Goal: Information Seeking & Learning: Learn about a topic

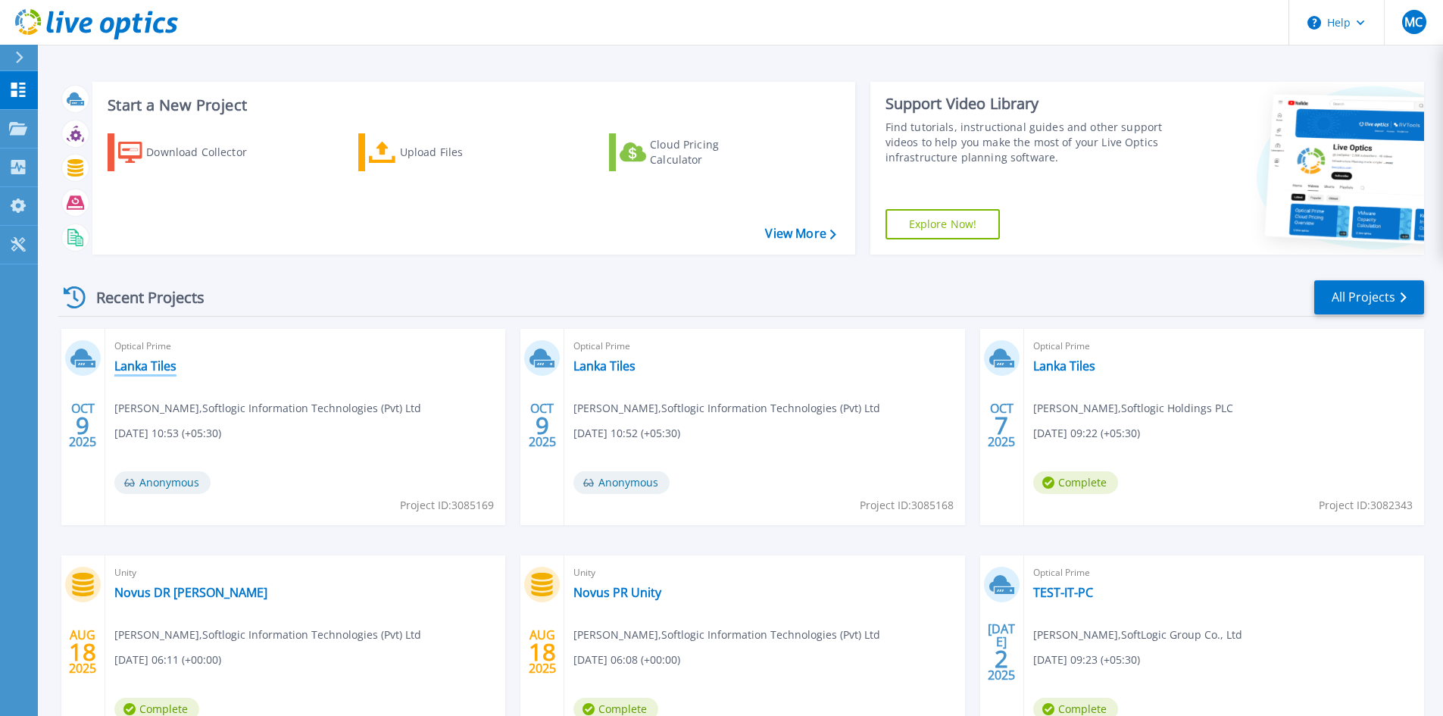
click at [158, 367] on link "Lanka Tiles" at bounding box center [145, 365] width 62 height 15
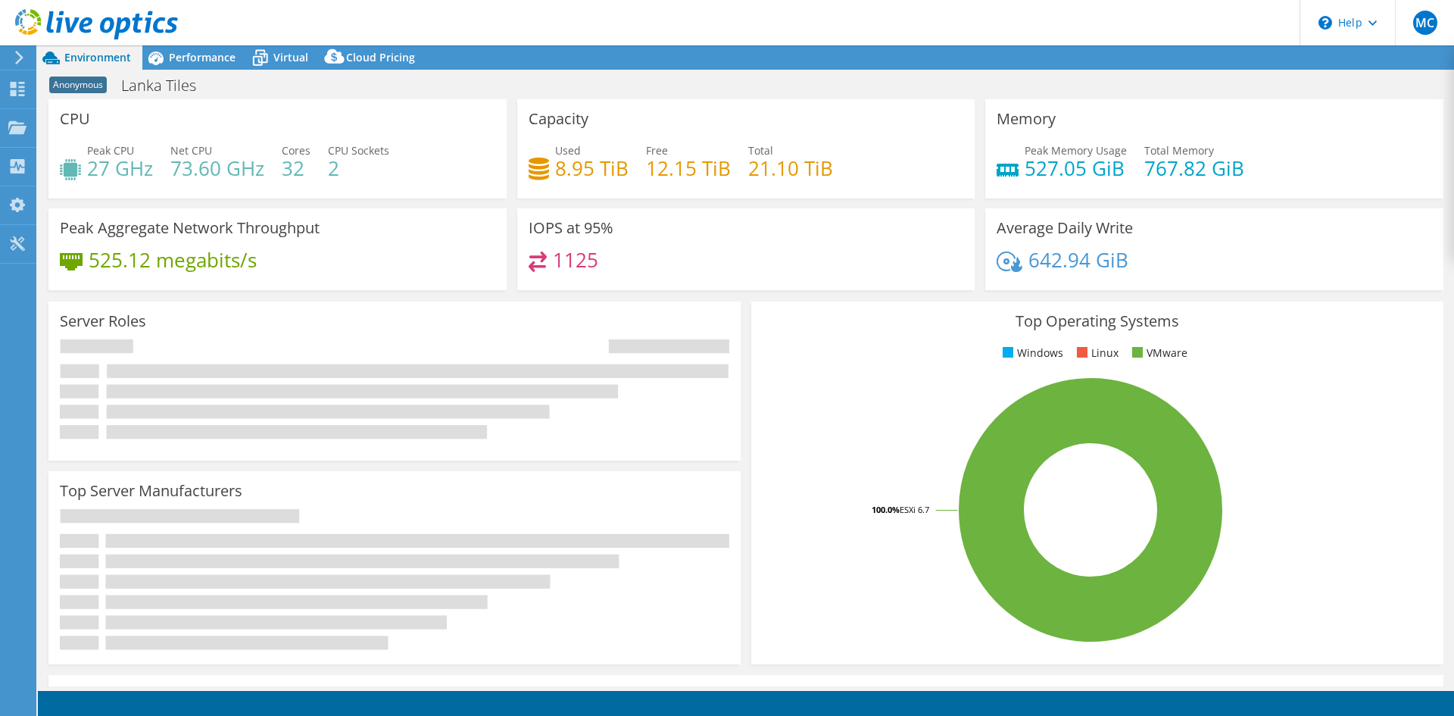
select select "USD"
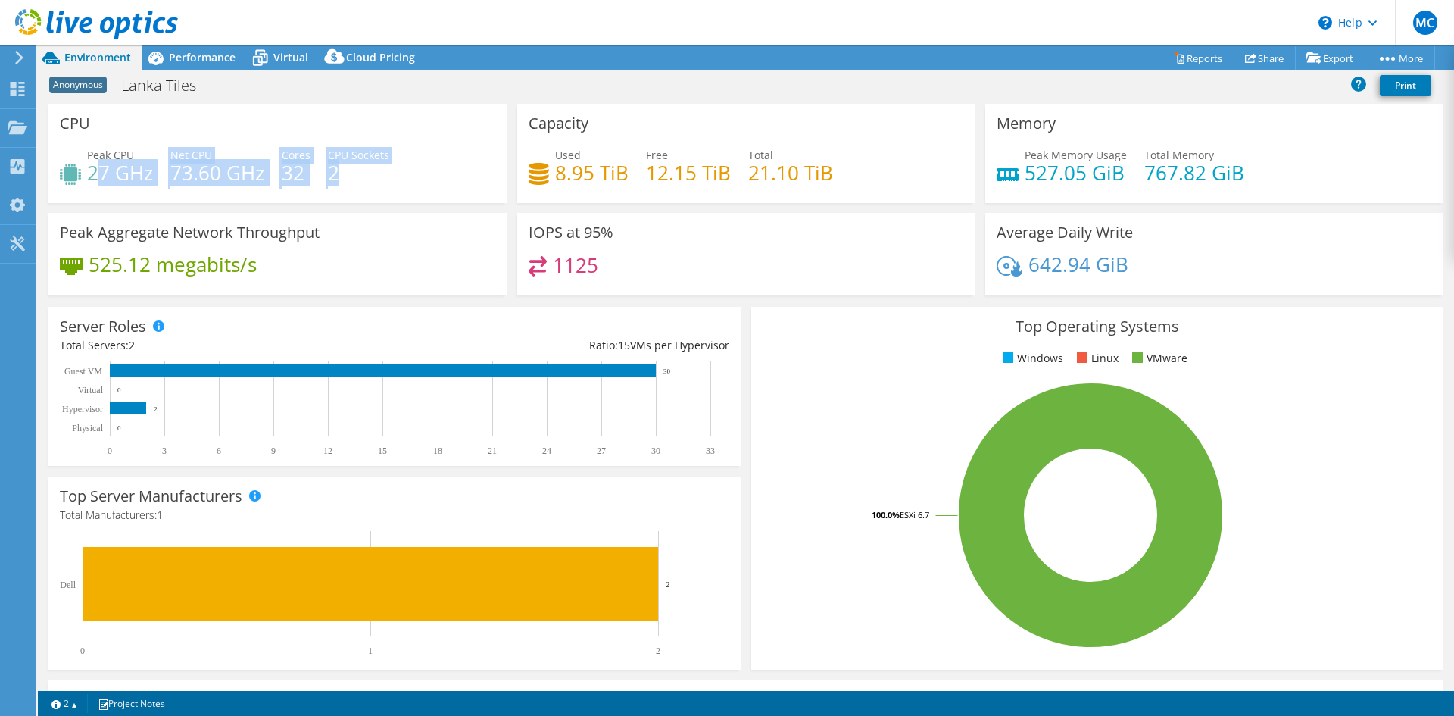
drag, startPoint x: 93, startPoint y: 171, endPoint x: 372, endPoint y: 178, distance: 278.8
click at [372, 181] on div "Peak CPU 27 GHz Net CPU 73.60 GHz Cores 32 CPU Sockets 2" at bounding box center [277, 171] width 435 height 49
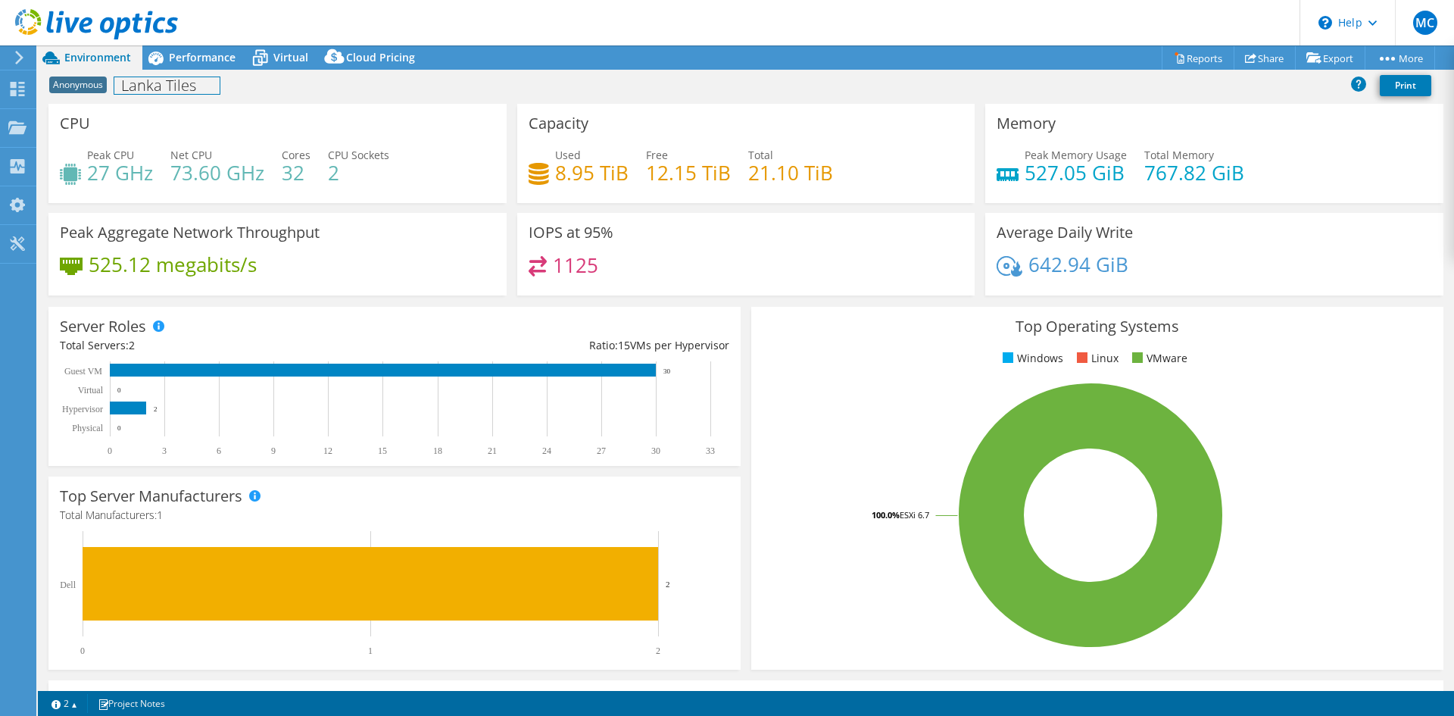
click at [147, 87] on h1 "Lanka Tiles" at bounding box center [166, 85] width 105 height 17
click at [261, 92] on link at bounding box center [263, 84] width 21 height 19
click at [392, 130] on div "CPU Peak CPU 27 GHz Net CPU 73.60 GHz Cores 32 CPU Sockets 2" at bounding box center [277, 153] width 458 height 99
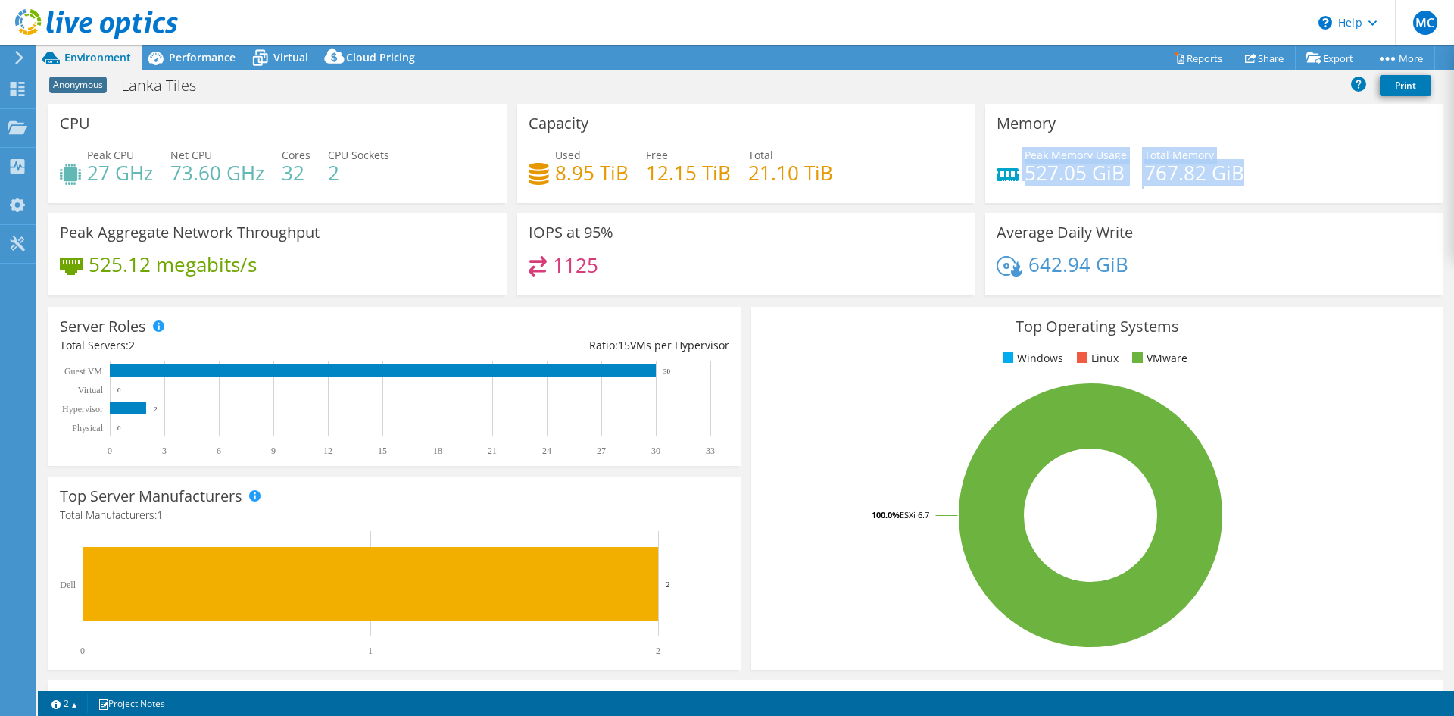
drag, startPoint x: 1250, startPoint y: 178, endPoint x: 1010, endPoint y: 179, distance: 239.3
click at [1010, 179] on div "Peak Memory Usage 527.05 GiB Total Memory 767.82 GiB" at bounding box center [1214, 171] width 435 height 49
click at [1144, 181] on h4 "767.82 GiB" at bounding box center [1194, 172] width 100 height 17
drag, startPoint x: 1225, startPoint y: 172, endPoint x: 1019, endPoint y: 172, distance: 206.8
click at [1019, 172] on div "Peak Memory Usage 527.05 GiB Total Memory 767.82 GiB" at bounding box center [1214, 171] width 435 height 49
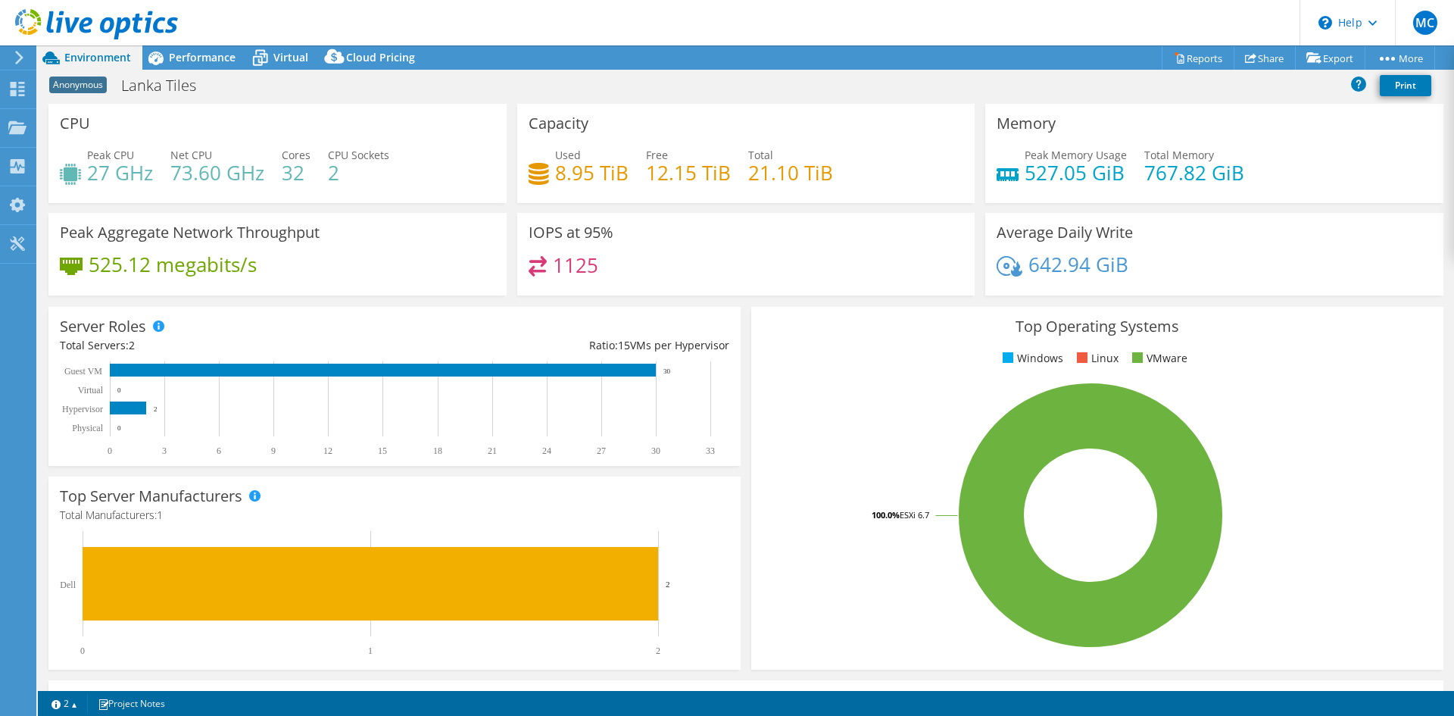
click at [1184, 191] on div "Peak Memory Usage 527.05 GiB Total Memory 767.82 GiB" at bounding box center [1214, 171] width 435 height 49
drag, startPoint x: 1141, startPoint y: 177, endPoint x: 1222, endPoint y: 177, distance: 81.8
click at [1222, 177] on h4 "767.82 GiB" at bounding box center [1194, 172] width 100 height 17
click at [1252, 207] on div "Memory Peak Memory Usage 527.05 GiB Total Memory 767.82 GiB" at bounding box center [1214, 158] width 469 height 109
click at [204, 58] on span "Performance" at bounding box center [202, 57] width 67 height 14
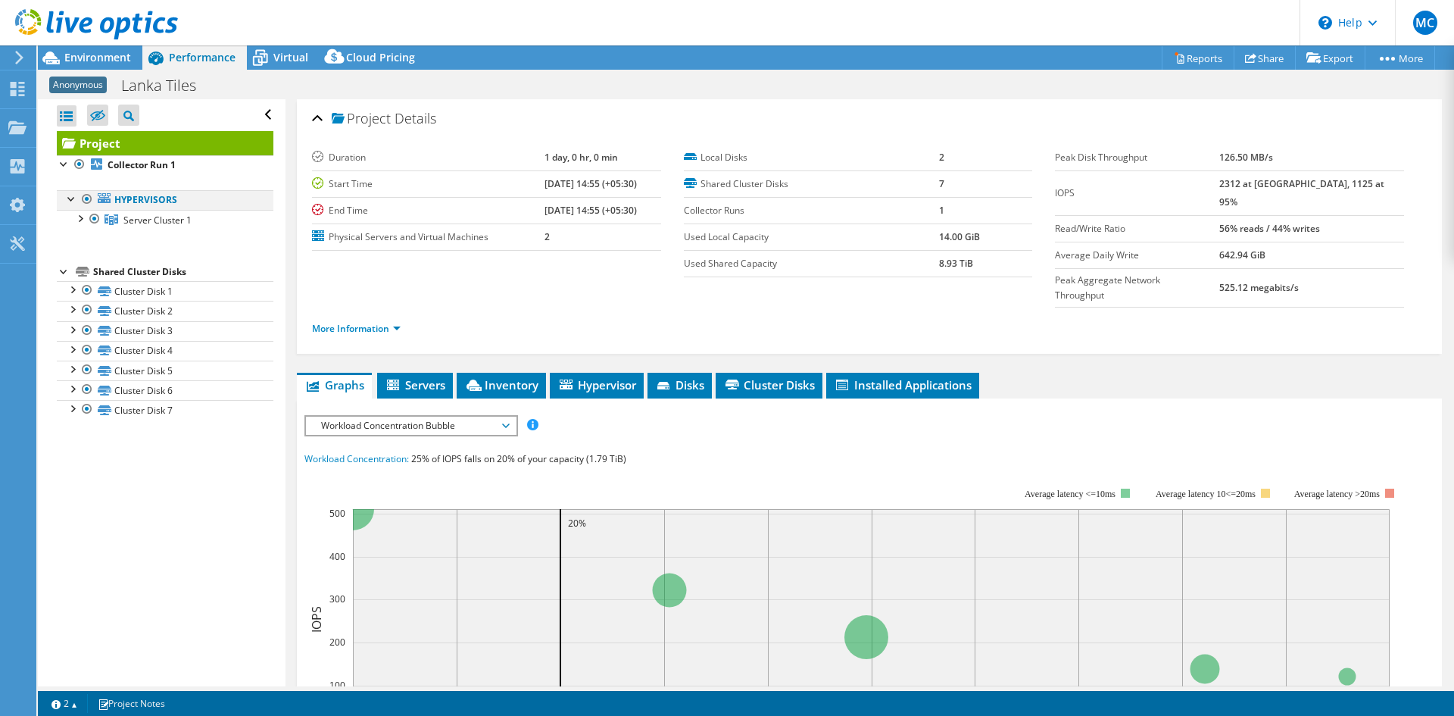
click at [64, 192] on div at bounding box center [71, 197] width 15 height 15
click at [65, 195] on div at bounding box center [71, 197] width 15 height 15
click at [88, 218] on div at bounding box center [94, 219] width 15 height 18
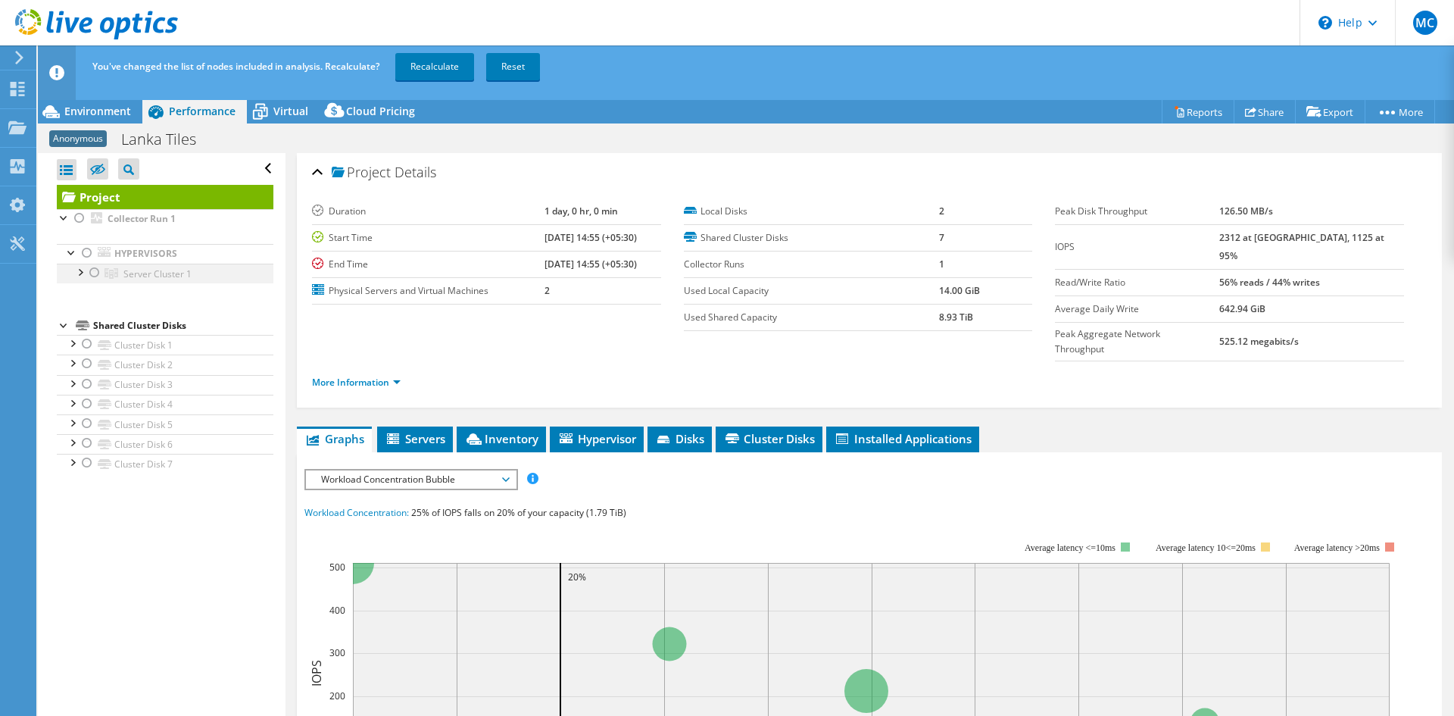
click at [85, 270] on div at bounding box center [79, 271] width 15 height 15
click at [101, 269] on div at bounding box center [94, 273] width 15 height 18
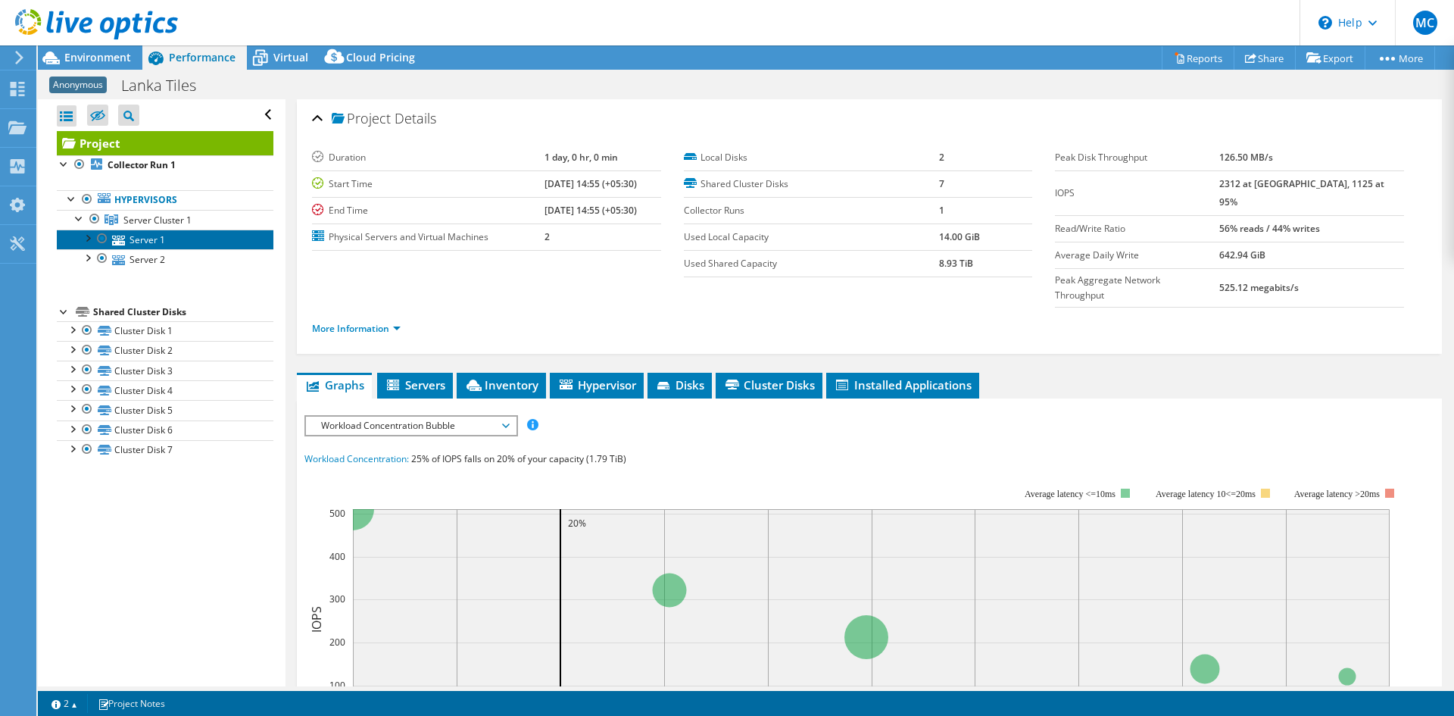
click at [150, 240] on link "Server 1" at bounding box center [165, 239] width 217 height 20
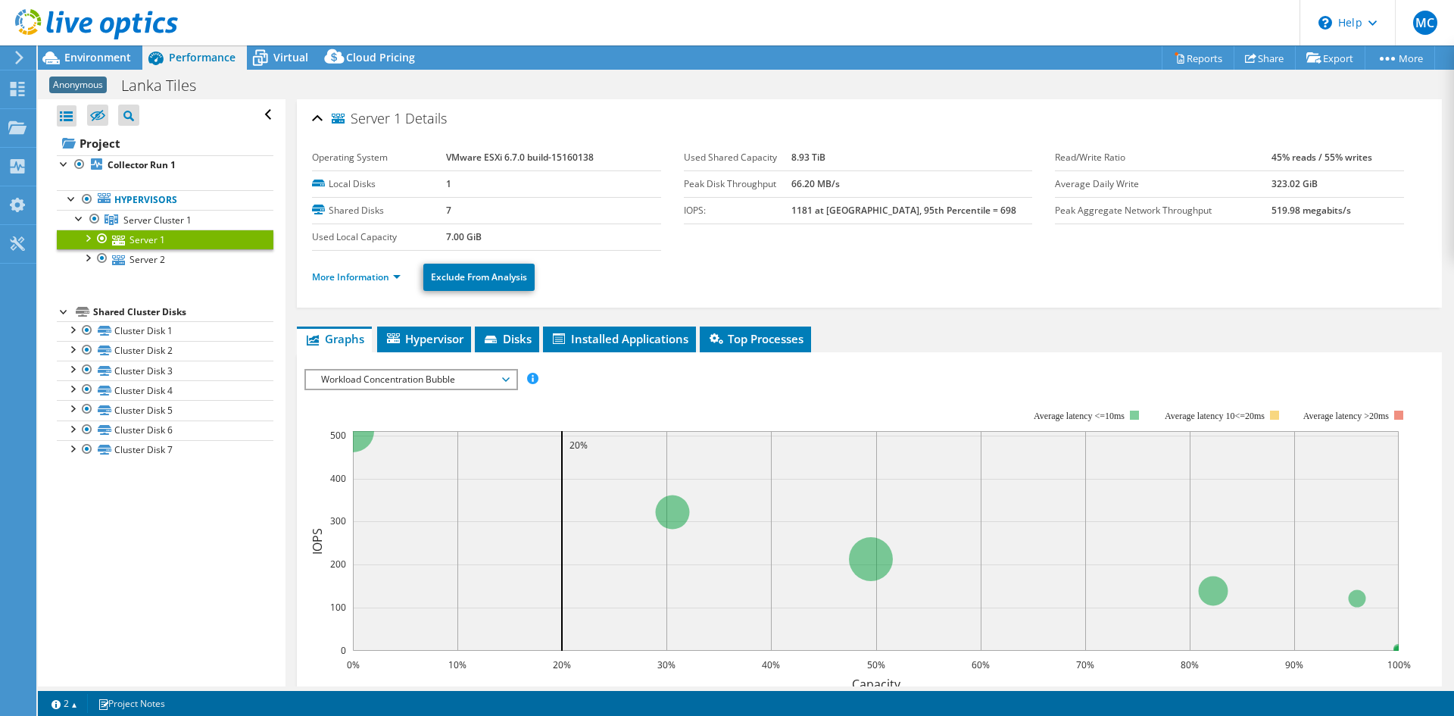
click at [90, 234] on div at bounding box center [87, 236] width 15 height 15
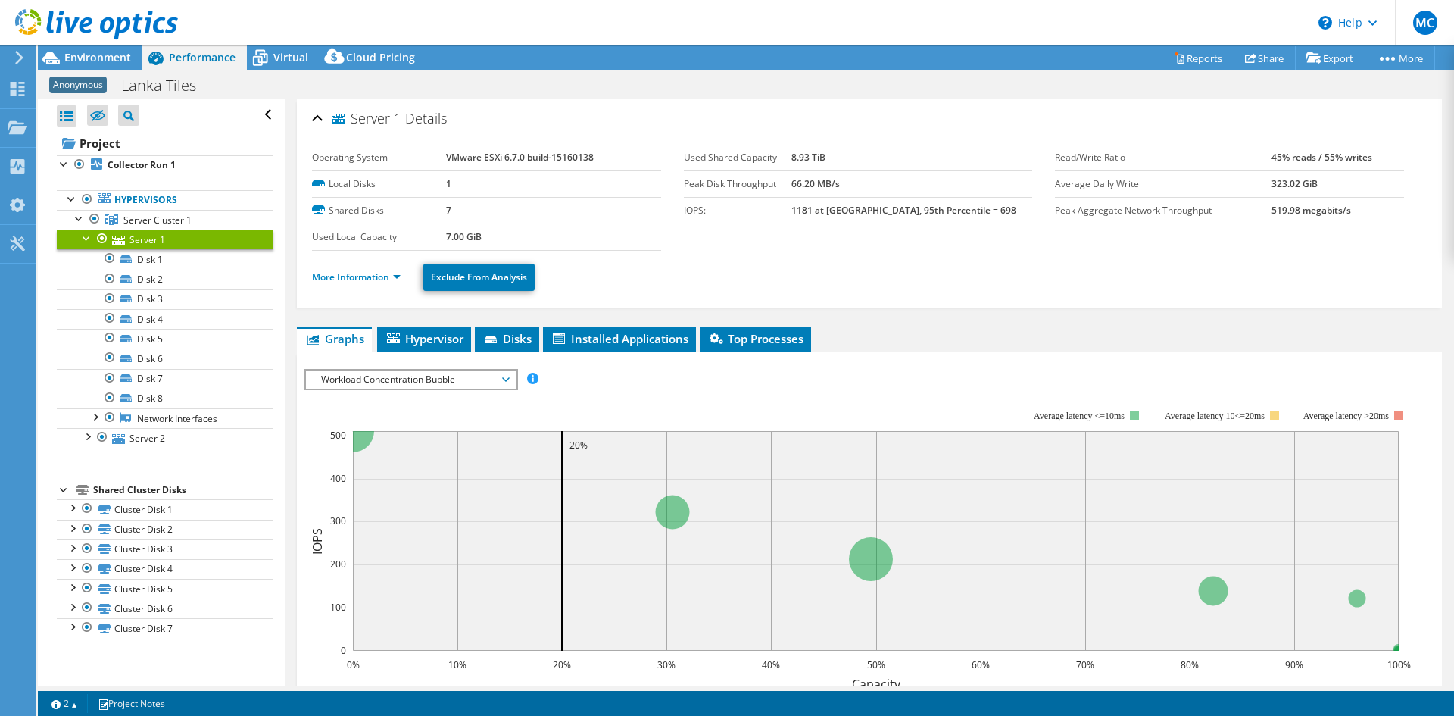
click at [84, 236] on div at bounding box center [87, 236] width 15 height 15
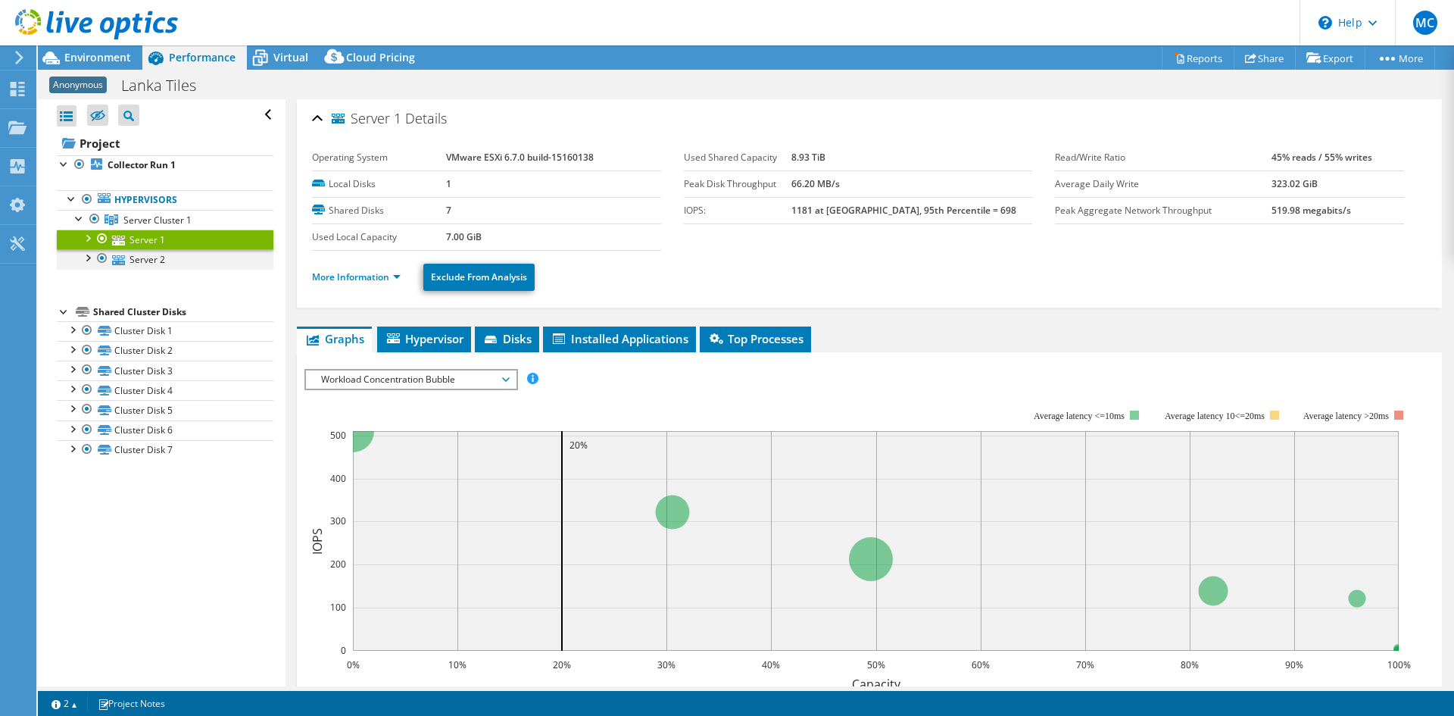
click at [86, 258] on div at bounding box center [87, 256] width 15 height 15
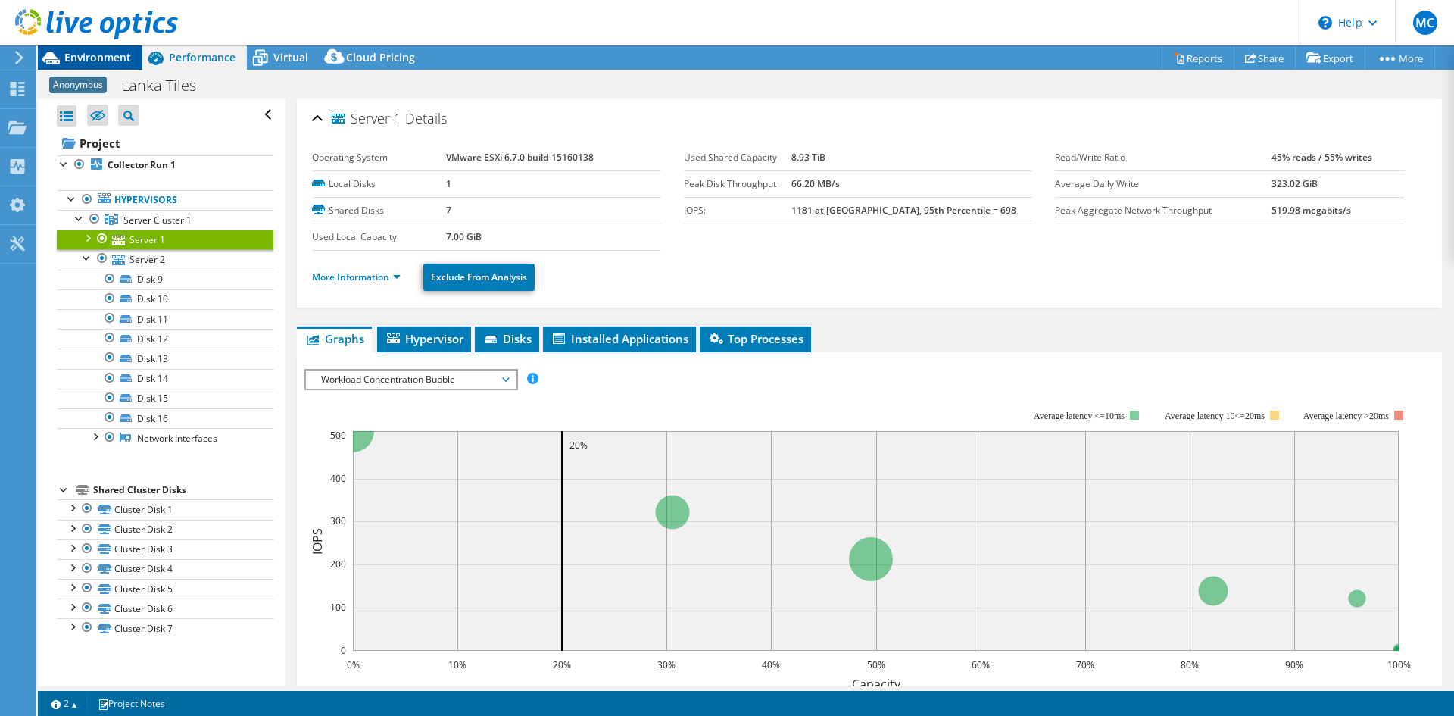
click at [86, 52] on span "Environment" at bounding box center [97, 57] width 67 height 14
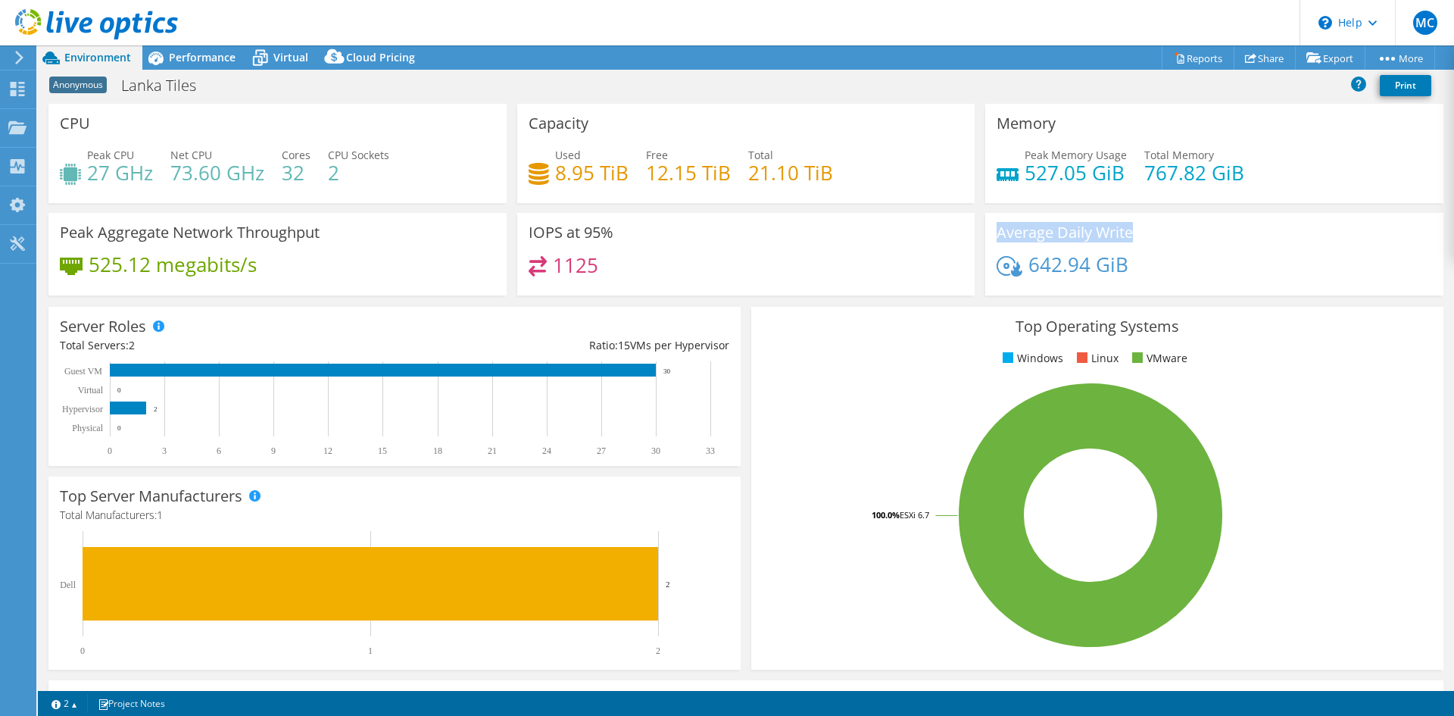
drag, startPoint x: 1145, startPoint y: 235, endPoint x: 985, endPoint y: 227, distance: 160.0
click at [985, 227] on div "Average Daily Write 642.94 GiB" at bounding box center [1214, 254] width 458 height 83
drag, startPoint x: 345, startPoint y: 237, endPoint x: 208, endPoint y: 239, distance: 137.9
click at [208, 239] on div "Peak Aggregate Network Throughput 525.12 megabits/s" at bounding box center [277, 254] width 458 height 83
click at [341, 255] on div "Peak Aggregate Network Throughput 525.12 megabits/s" at bounding box center [277, 254] width 458 height 83
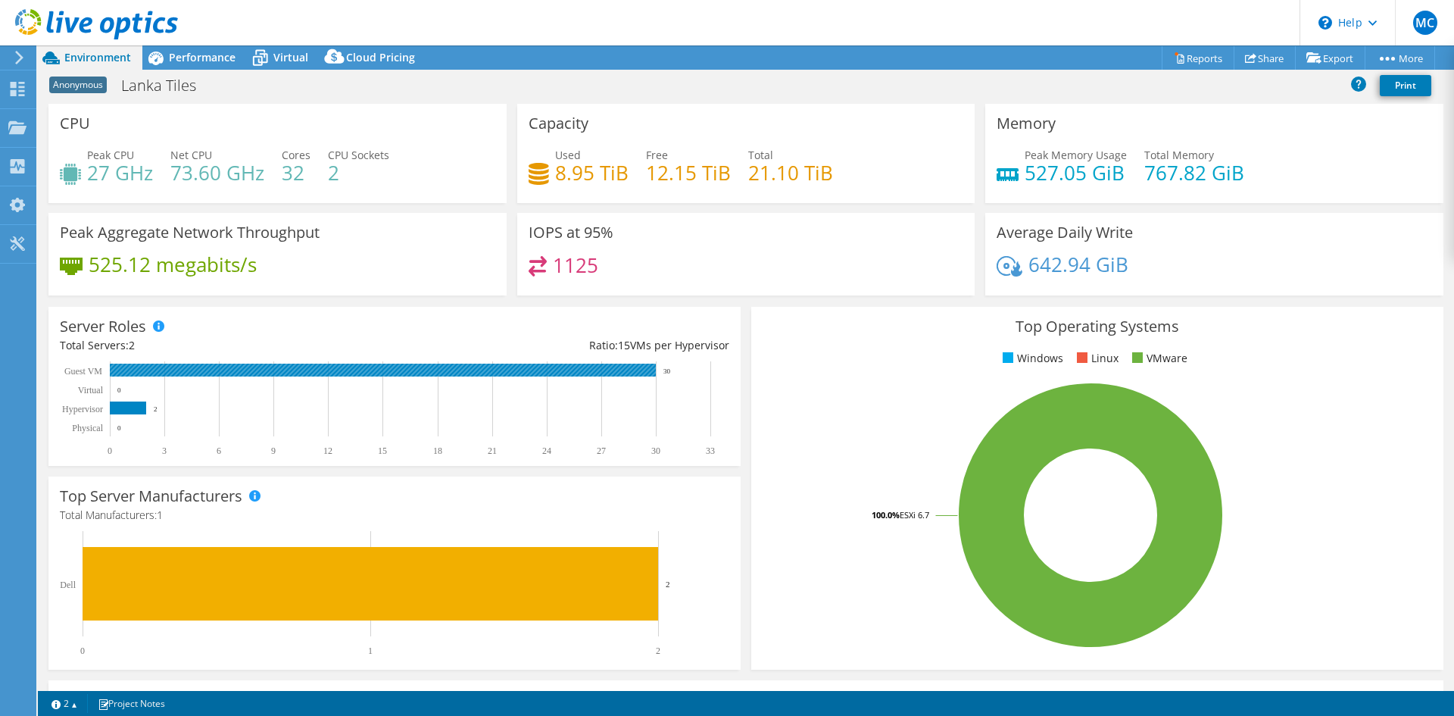
click at [551, 368] on rect at bounding box center [383, 370] width 546 height 13
click at [517, 369] on rect at bounding box center [383, 370] width 546 height 13
click at [129, 404] on rect at bounding box center [128, 407] width 36 height 13
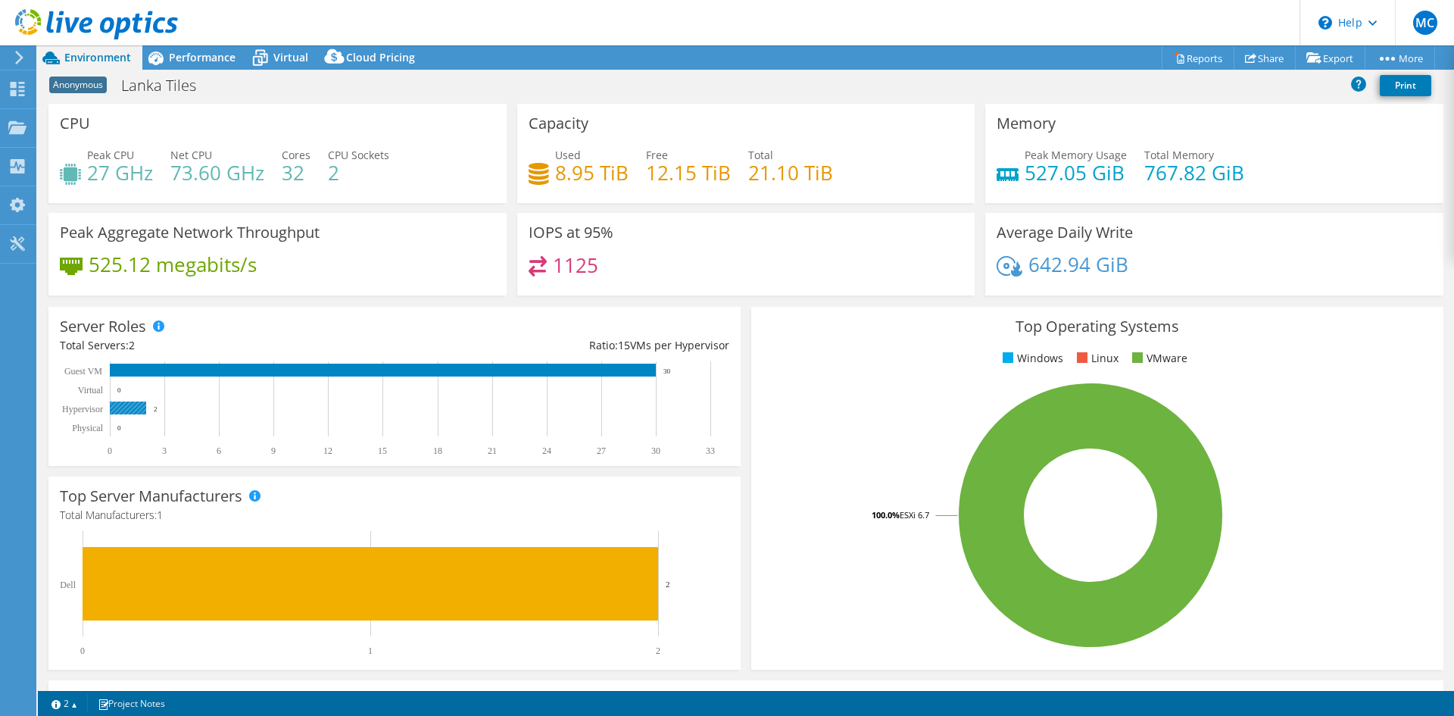
click at [129, 404] on rect at bounding box center [128, 407] width 36 height 13
drag, startPoint x: 1247, startPoint y: 168, endPoint x: 1032, endPoint y: 171, distance: 215.1
click at [1032, 171] on div "Peak Memory Usage 527.05 GiB Total Memory 767.82 GiB" at bounding box center [1214, 171] width 435 height 49
click at [1219, 180] on h4 "767.82 GiB" at bounding box center [1194, 172] width 100 height 17
click at [202, 62] on span "Performance" at bounding box center [202, 57] width 67 height 14
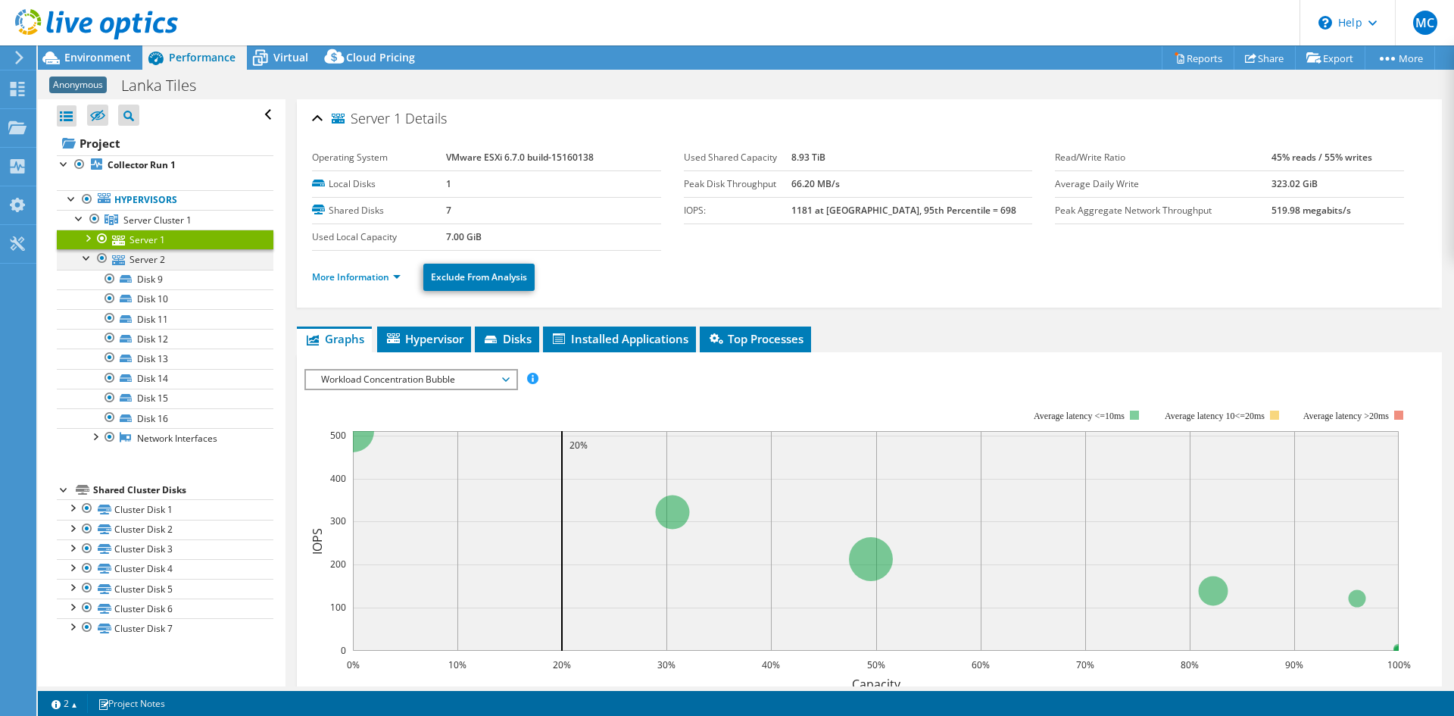
click at [89, 255] on div at bounding box center [87, 256] width 15 height 15
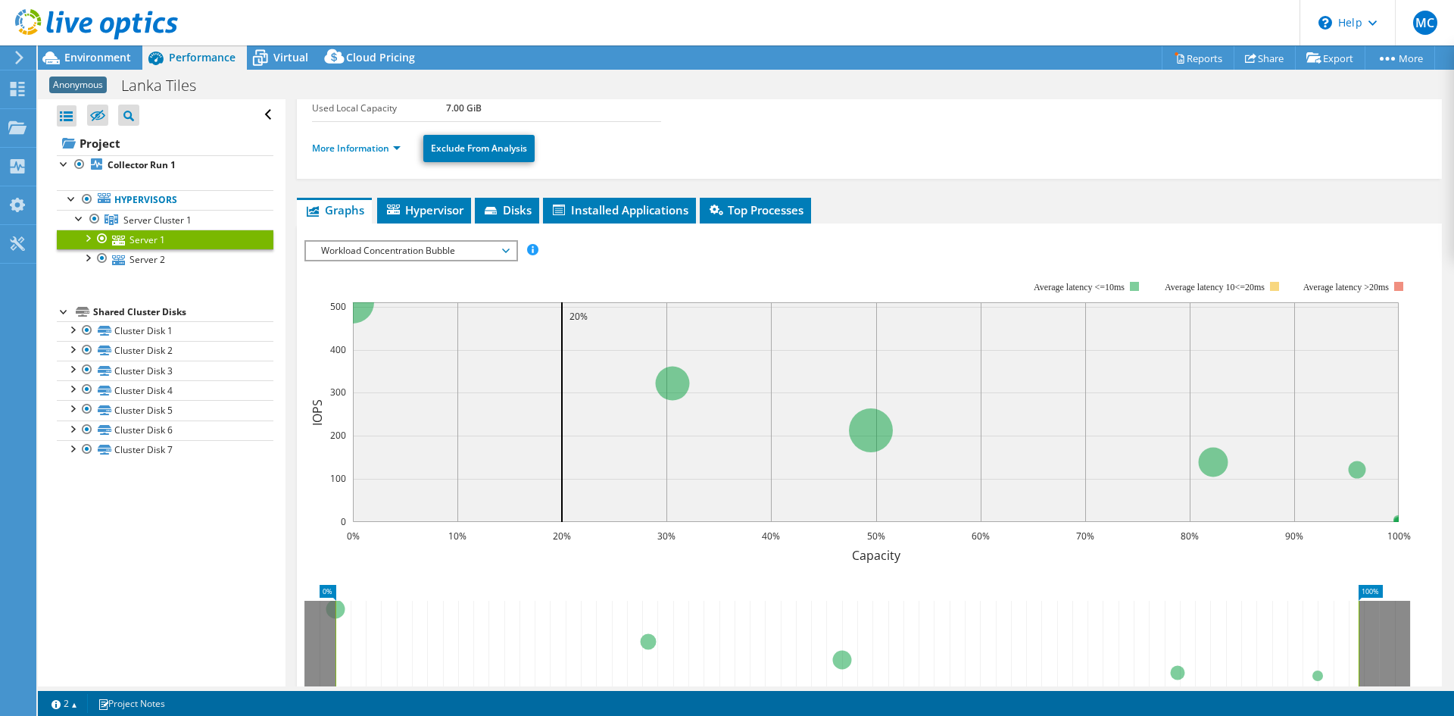
scroll to position [316, 0]
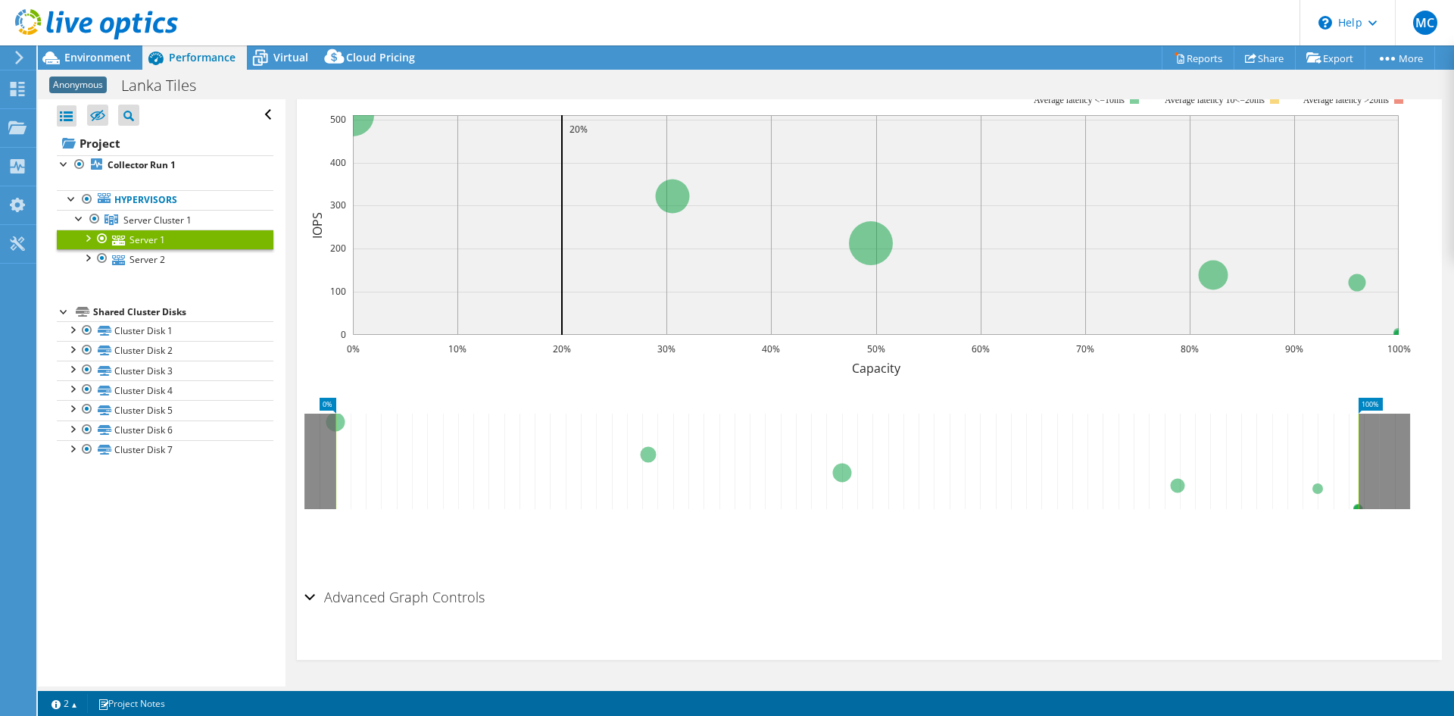
click at [310, 599] on div "Advanced Graph Controls" at bounding box center [869, 598] width 1130 height 33
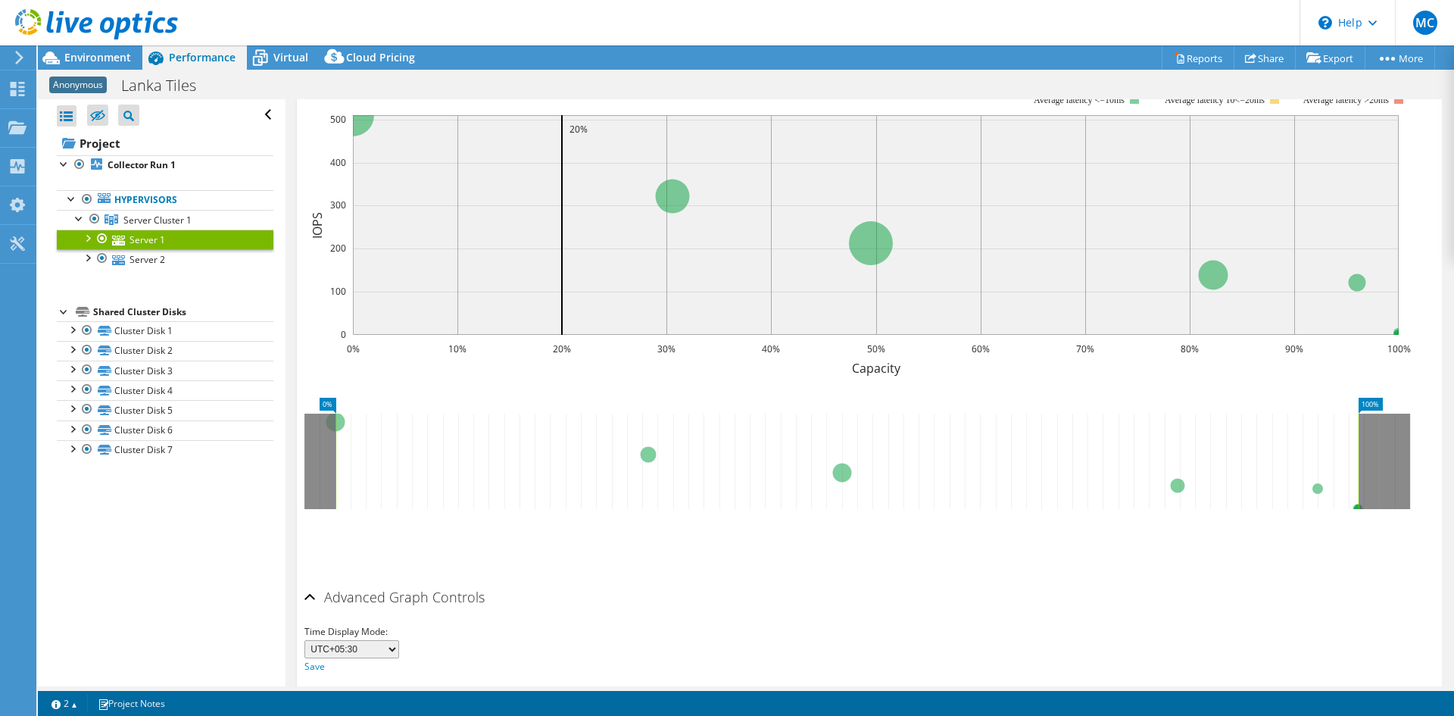
scroll to position [0, 0]
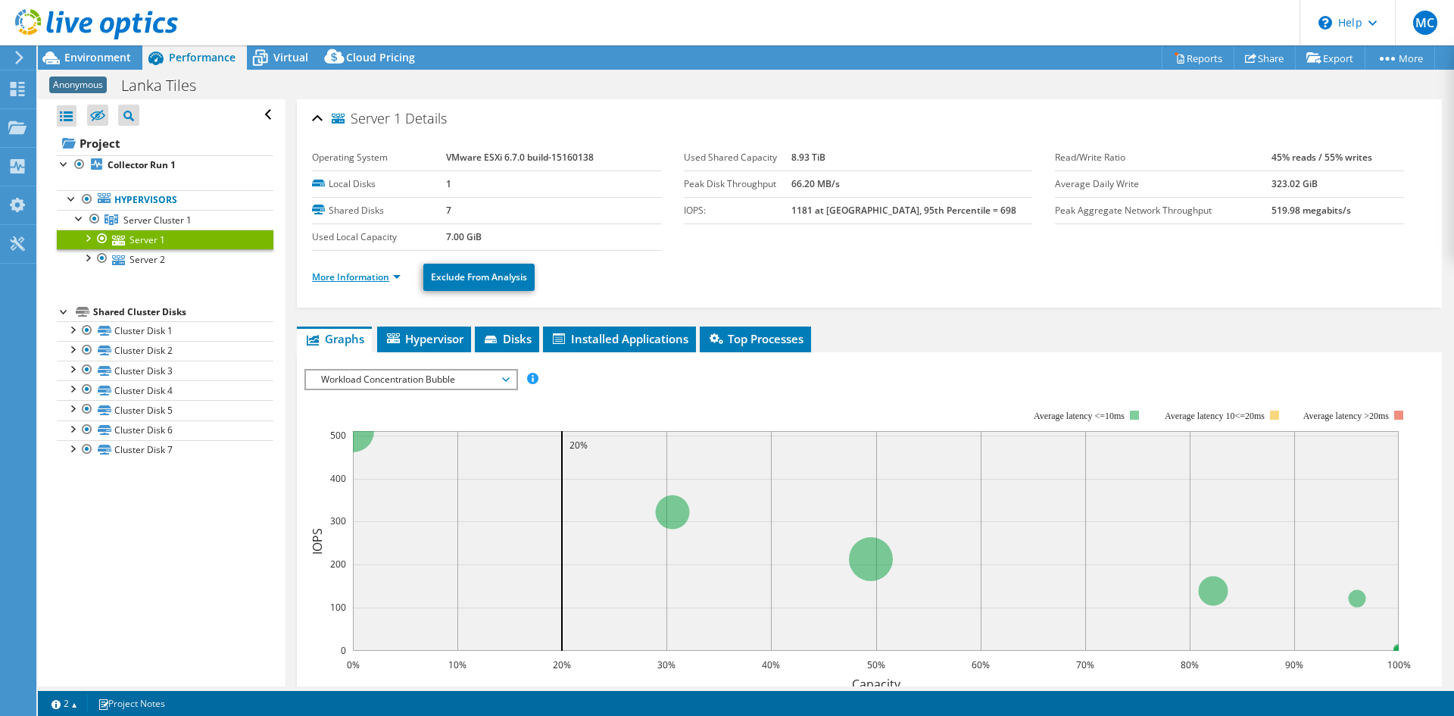
click at [367, 276] on link "More Information" at bounding box center [356, 276] width 89 height 13
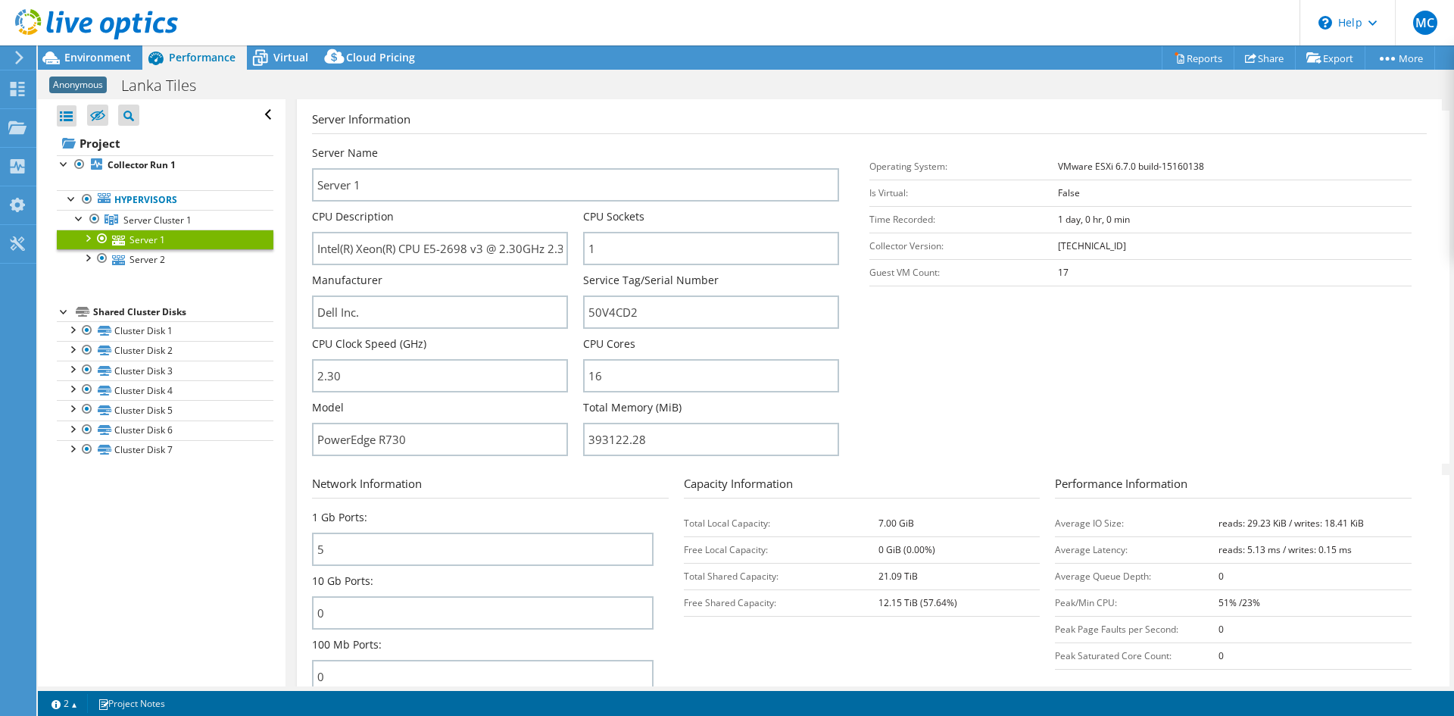
scroll to position [227, 0]
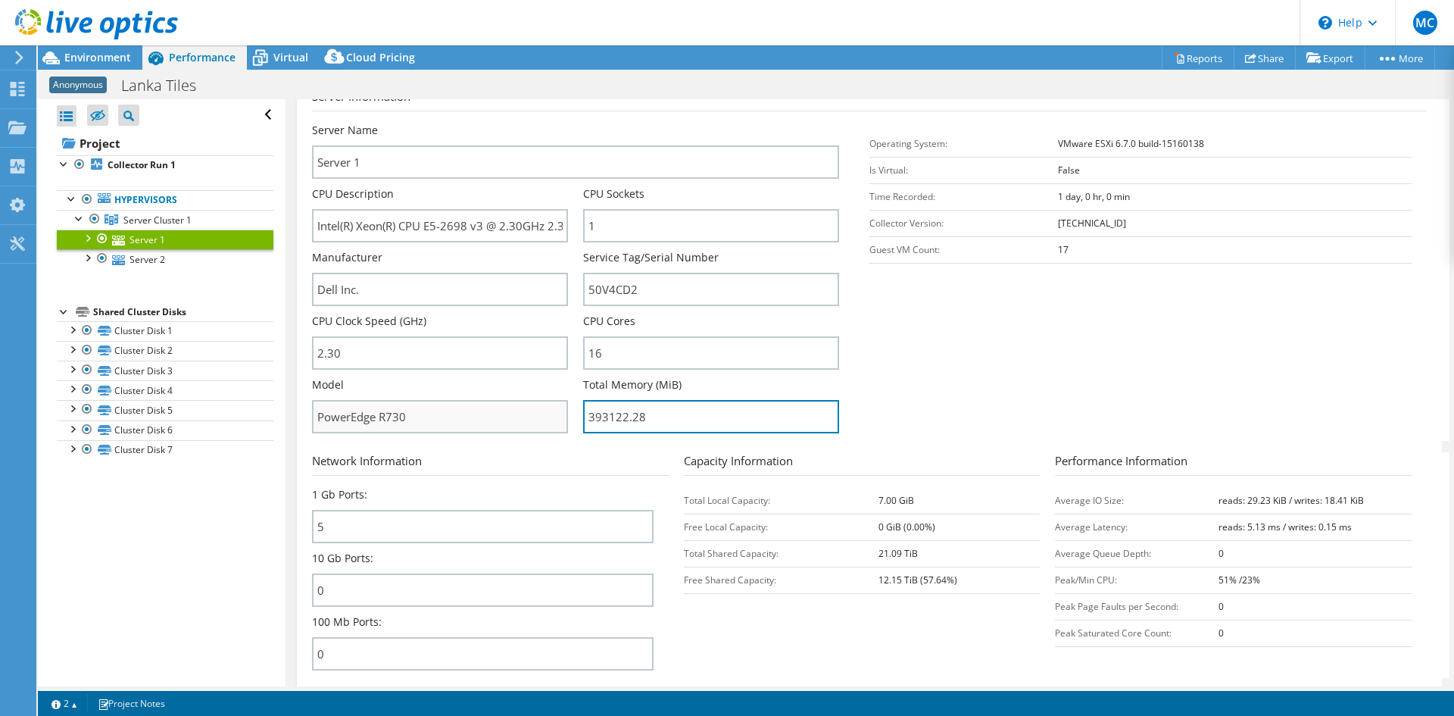
drag, startPoint x: 657, startPoint y: 419, endPoint x: 355, endPoint y: 407, distance: 302.4
click at [355, 123] on div "Server Name Server 1 CPU Description Intel(R) Xeon(R) CPU E5-2698 v3 @ 2.30GHz …" at bounding box center [583, 123] width 542 height 0
click at [923, 371] on section "Server Information Server Name Server 1 CPU Description Intel(R) Xeon(R) CPU E5…" at bounding box center [873, 264] width 1122 height 353
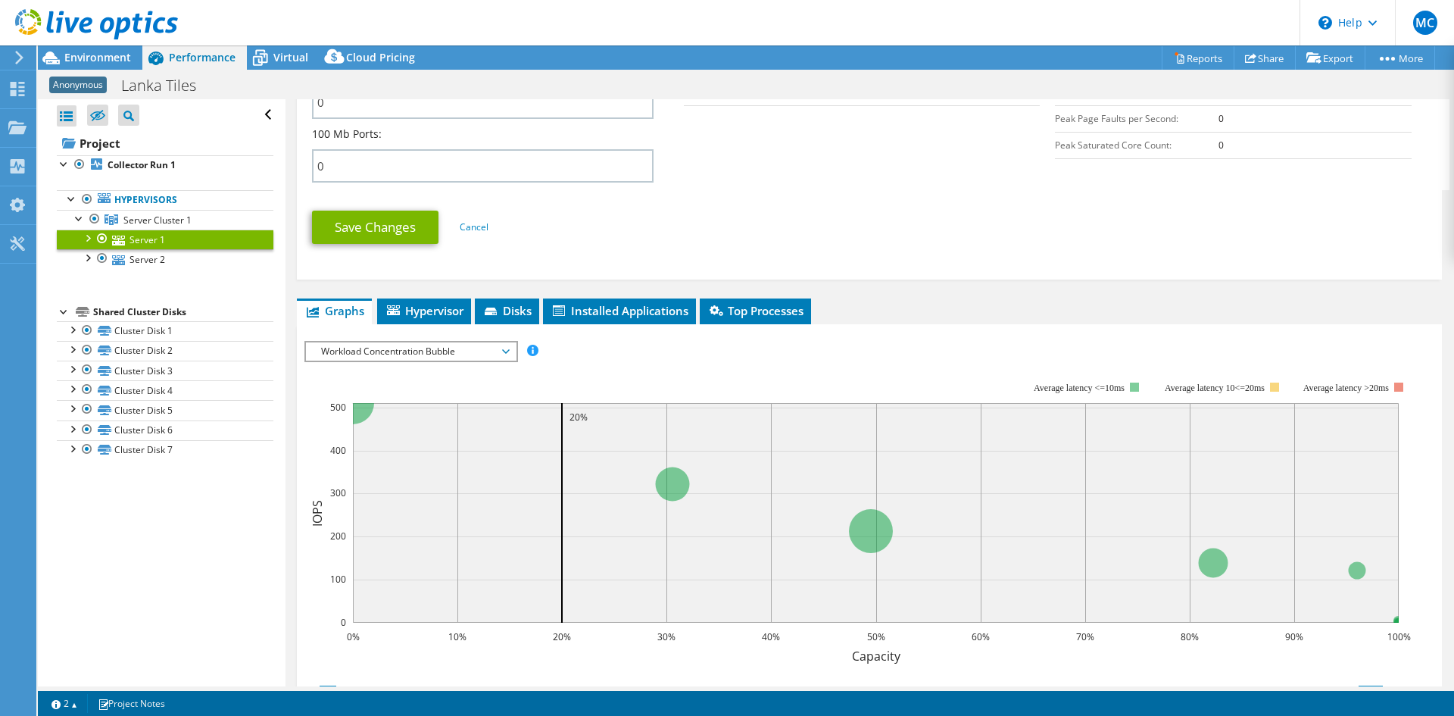
scroll to position [833, 0]
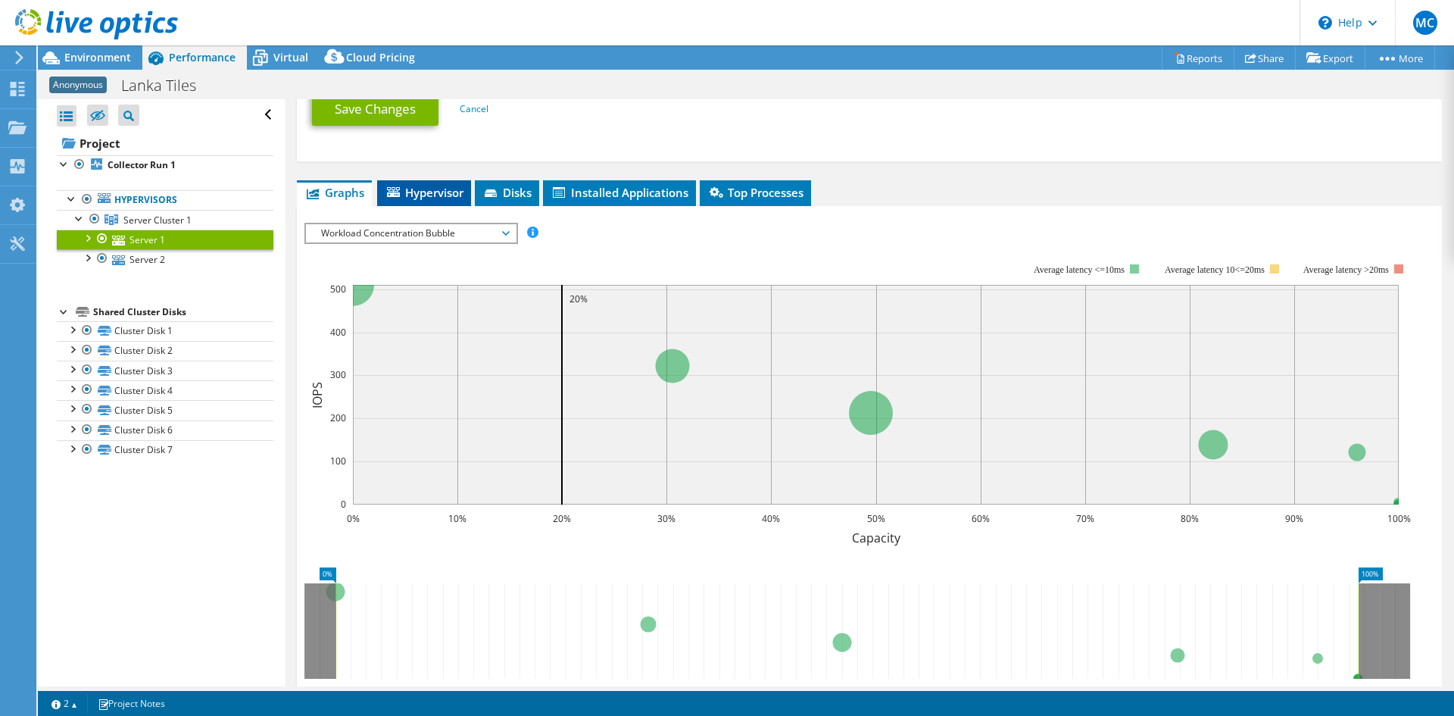
click at [426, 193] on span "Hypervisor" at bounding box center [424, 192] width 79 height 15
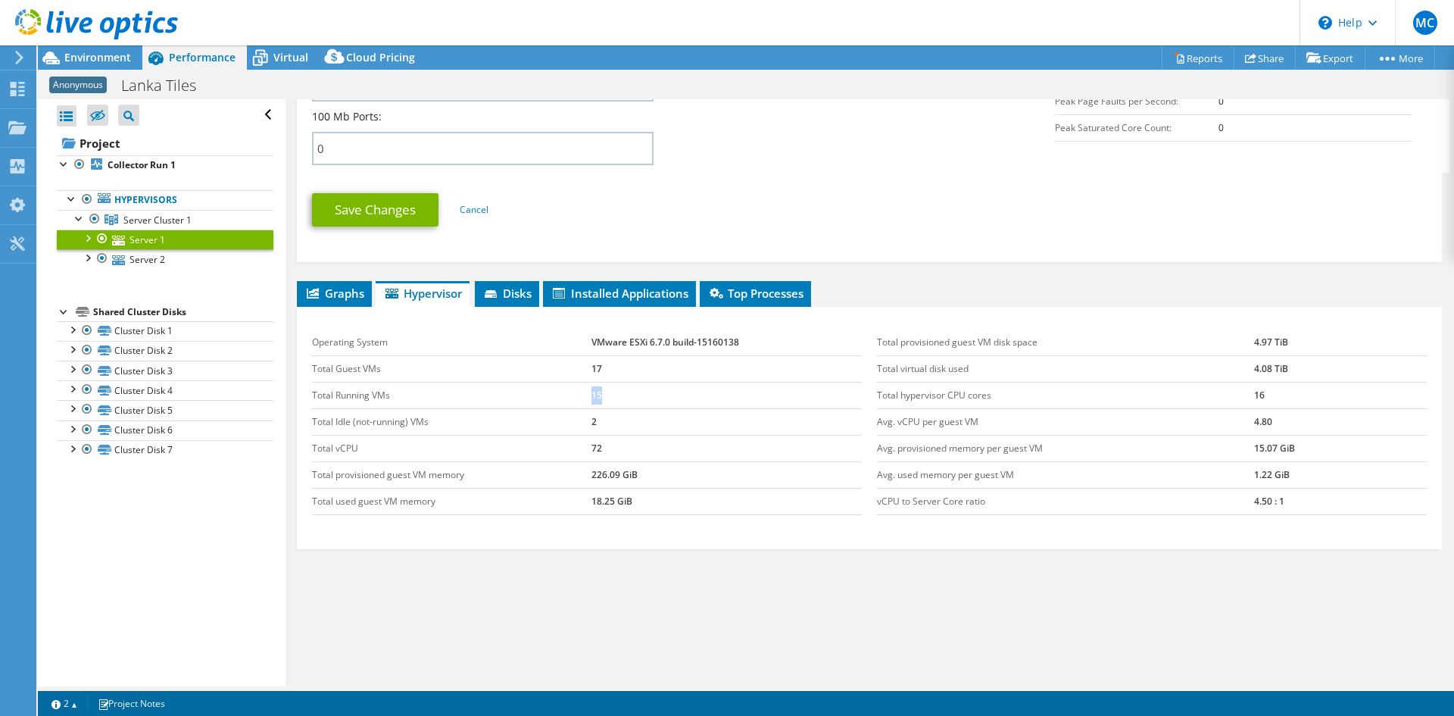
drag, startPoint x: 619, startPoint y: 393, endPoint x: 489, endPoint y: 395, distance: 130.3
click at [489, 395] on tr "Total Running VMs 15" at bounding box center [587, 395] width 550 height 27
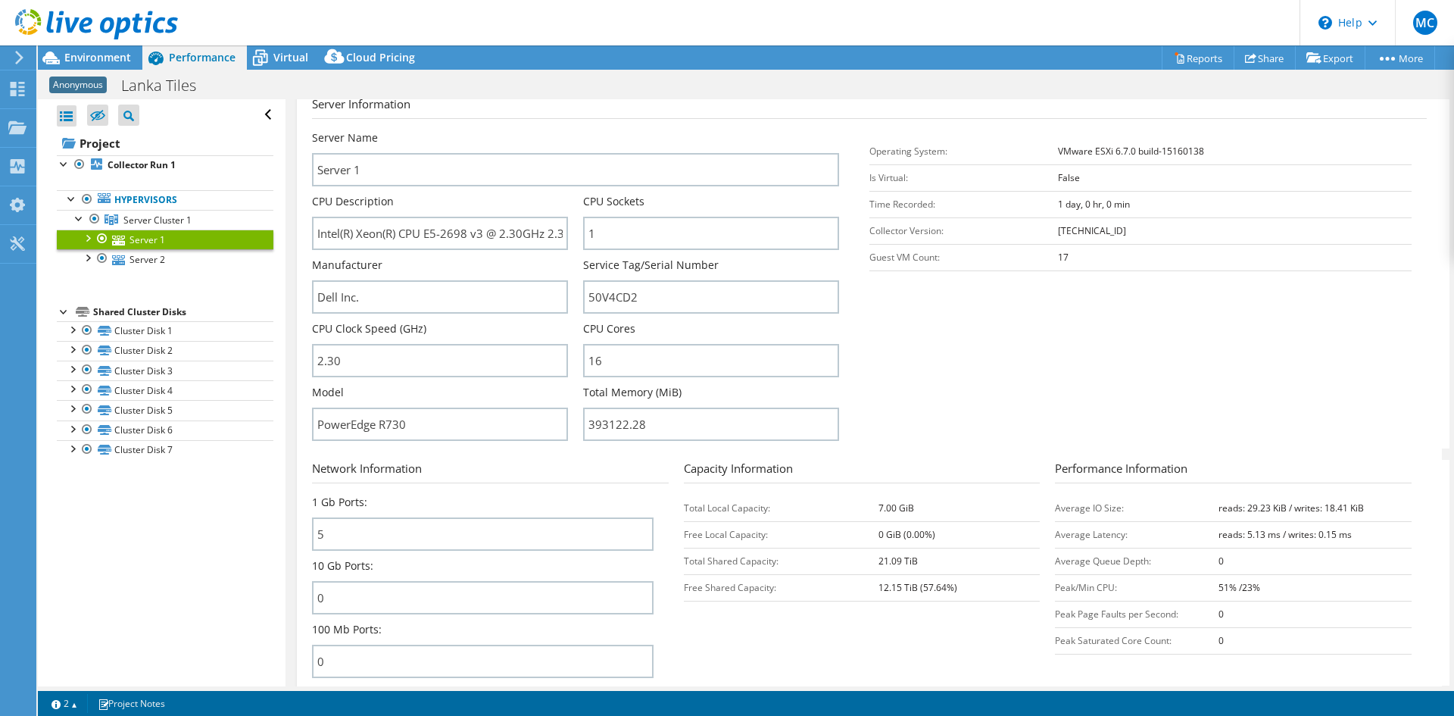
scroll to position [202, 0]
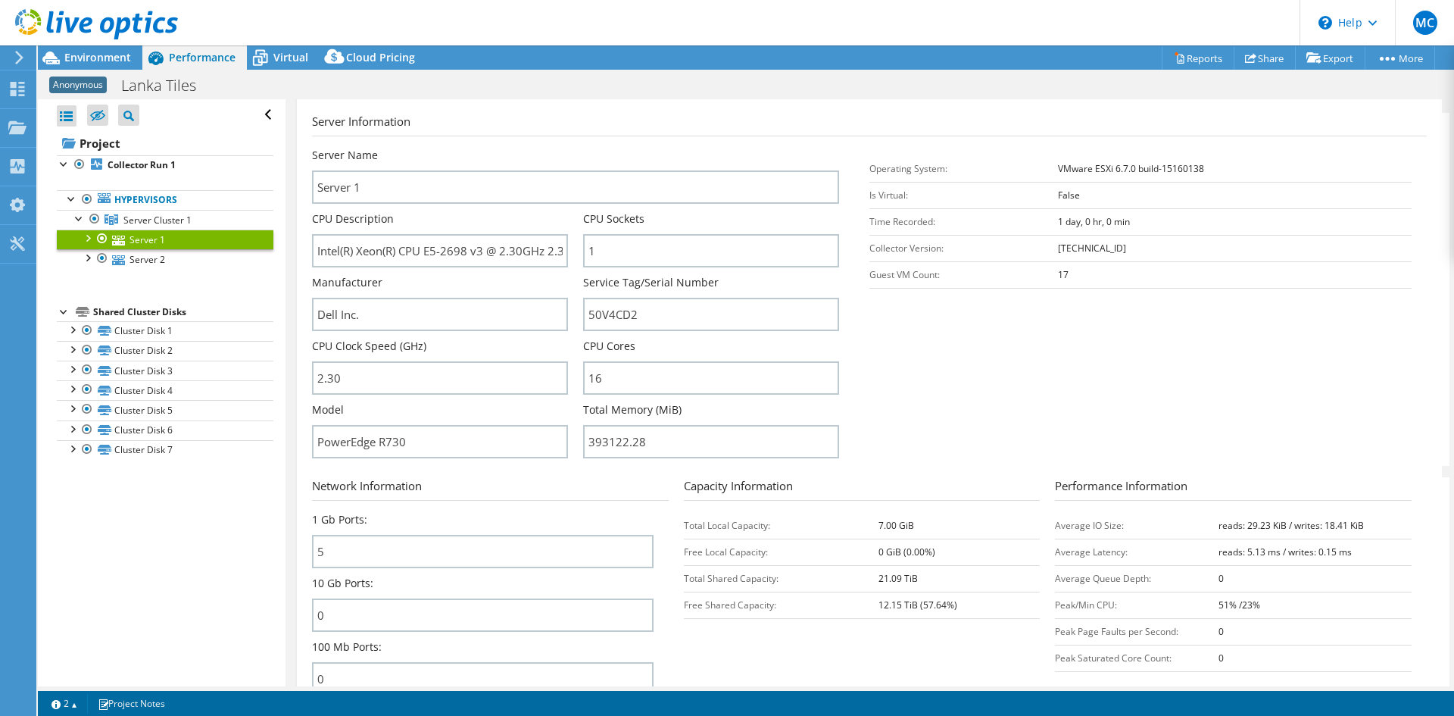
click at [86, 239] on div at bounding box center [87, 236] width 15 height 15
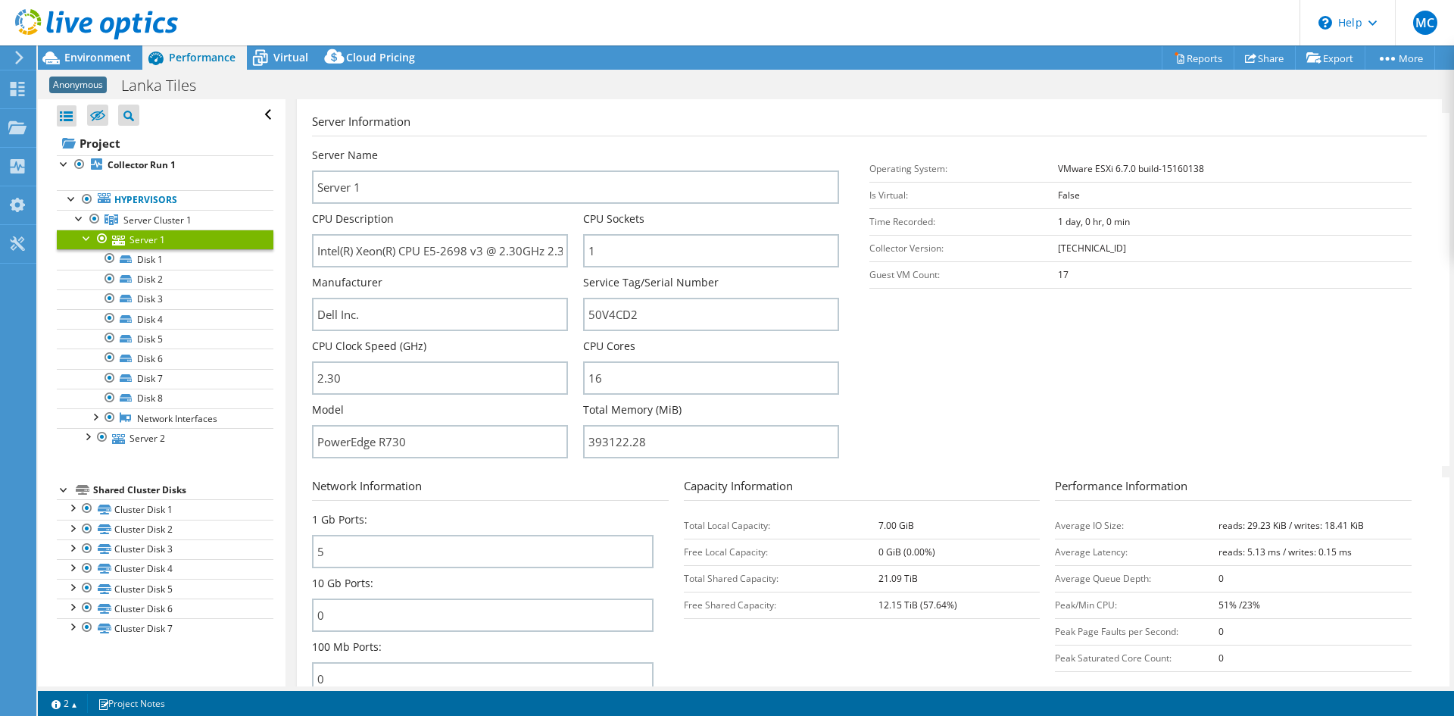
click at [86, 239] on div at bounding box center [87, 236] width 15 height 15
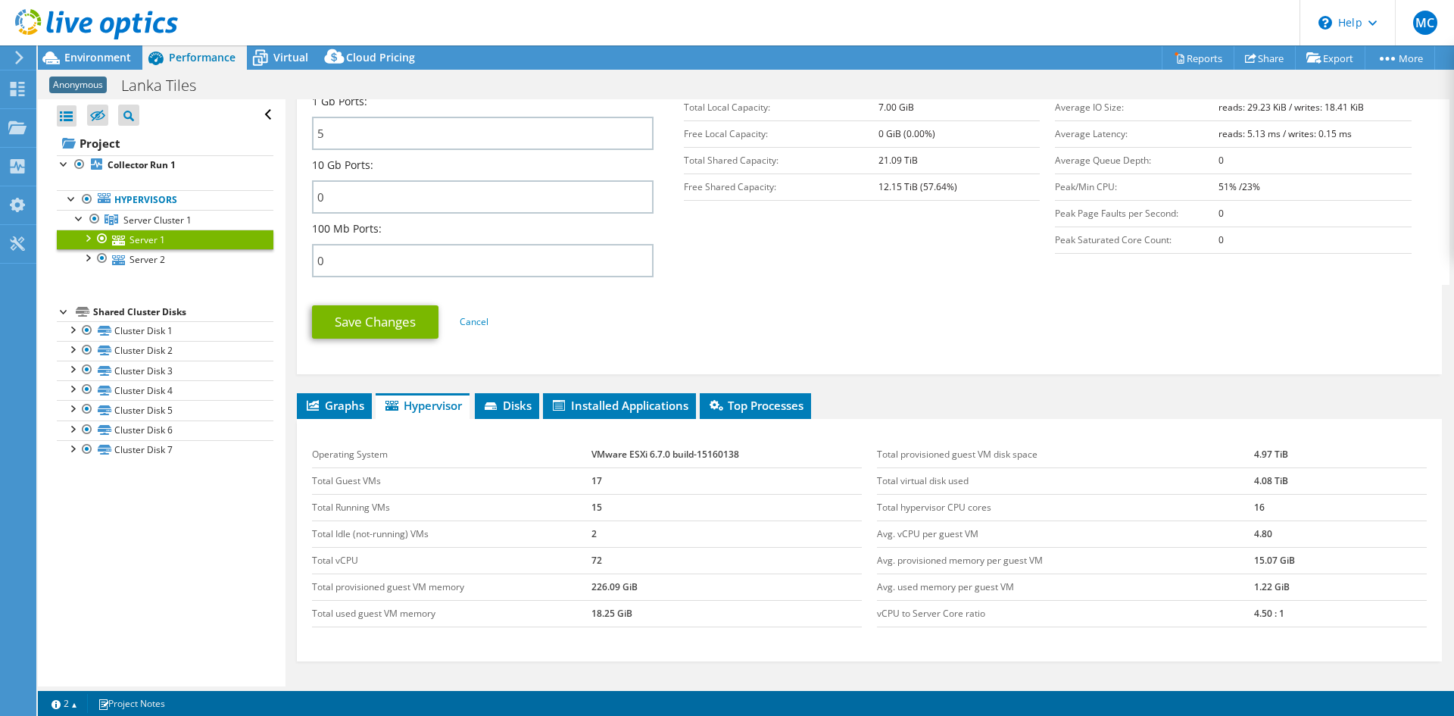
scroll to position [732, 0]
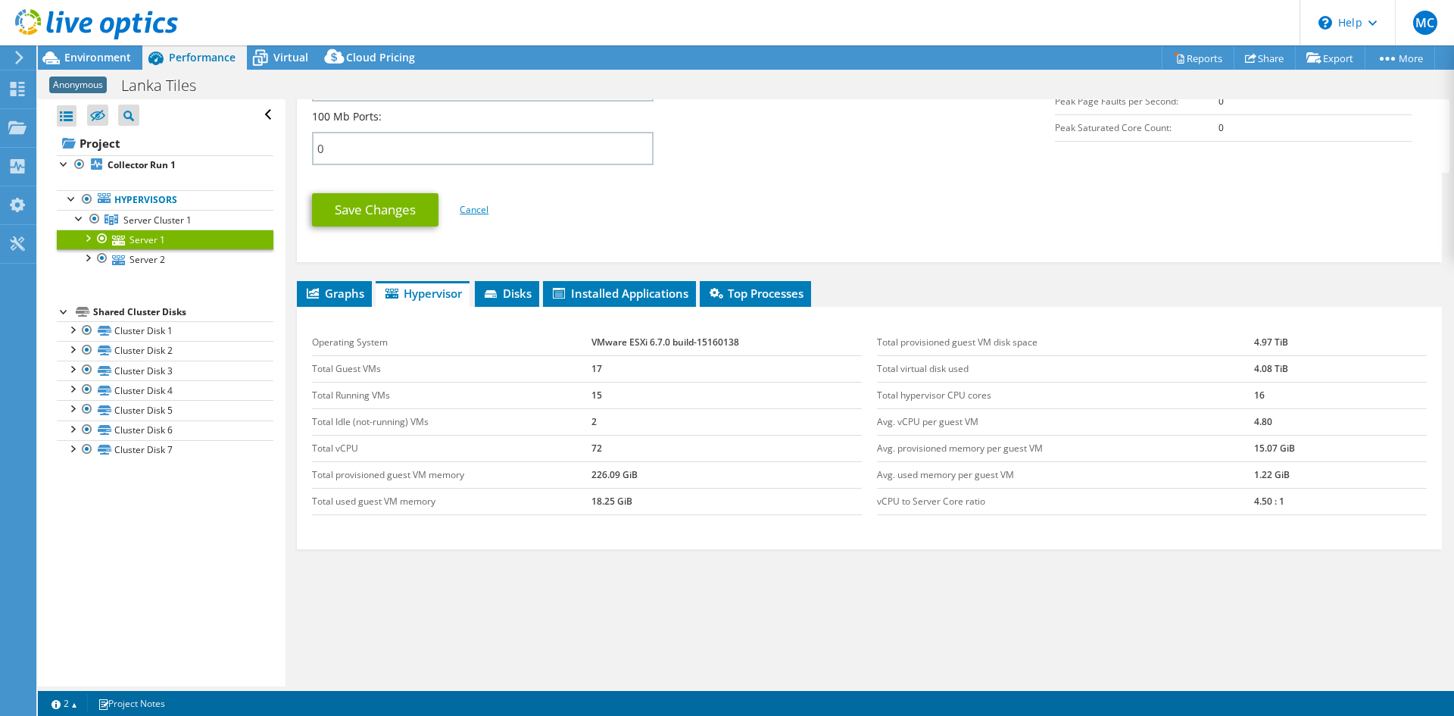
click at [485, 214] on link "Cancel" at bounding box center [474, 209] width 29 height 13
click at [475, 209] on link "Cancel" at bounding box center [474, 209] width 29 height 13
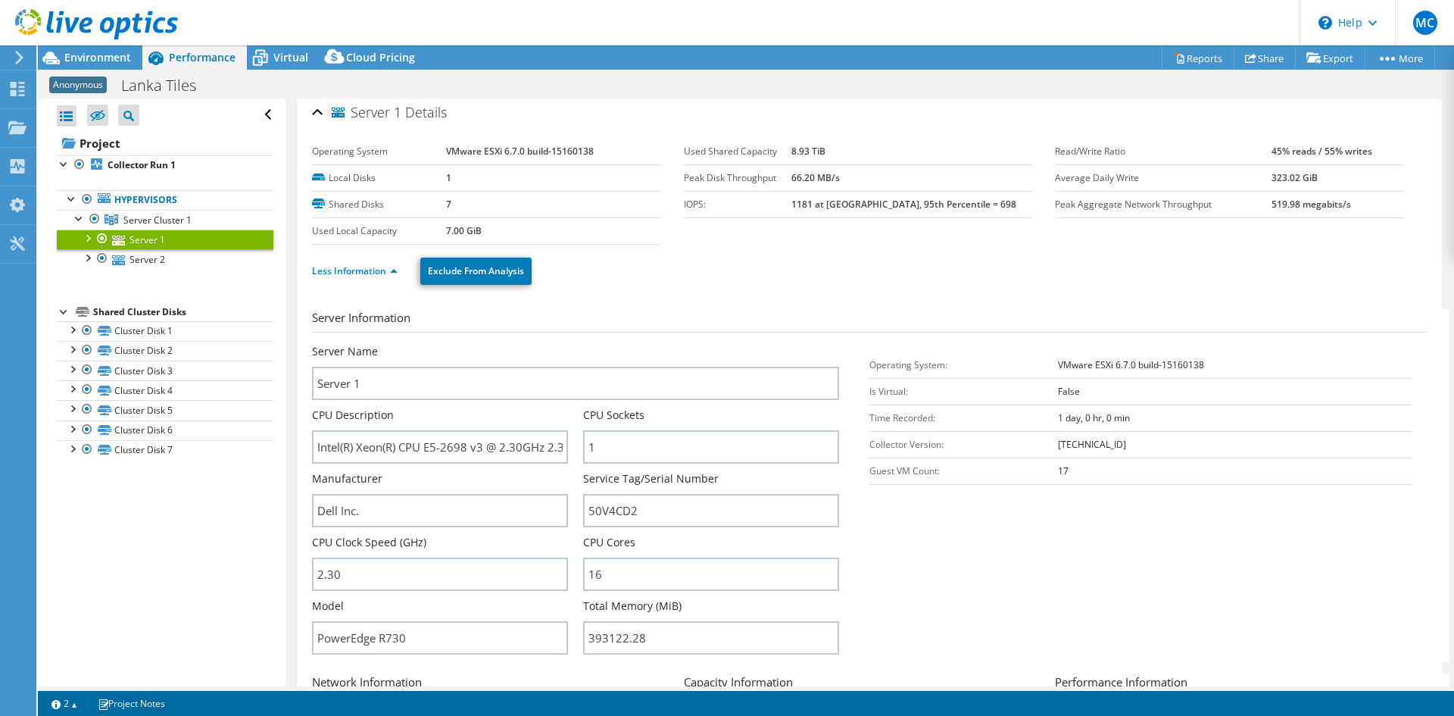
scroll to position [0, 0]
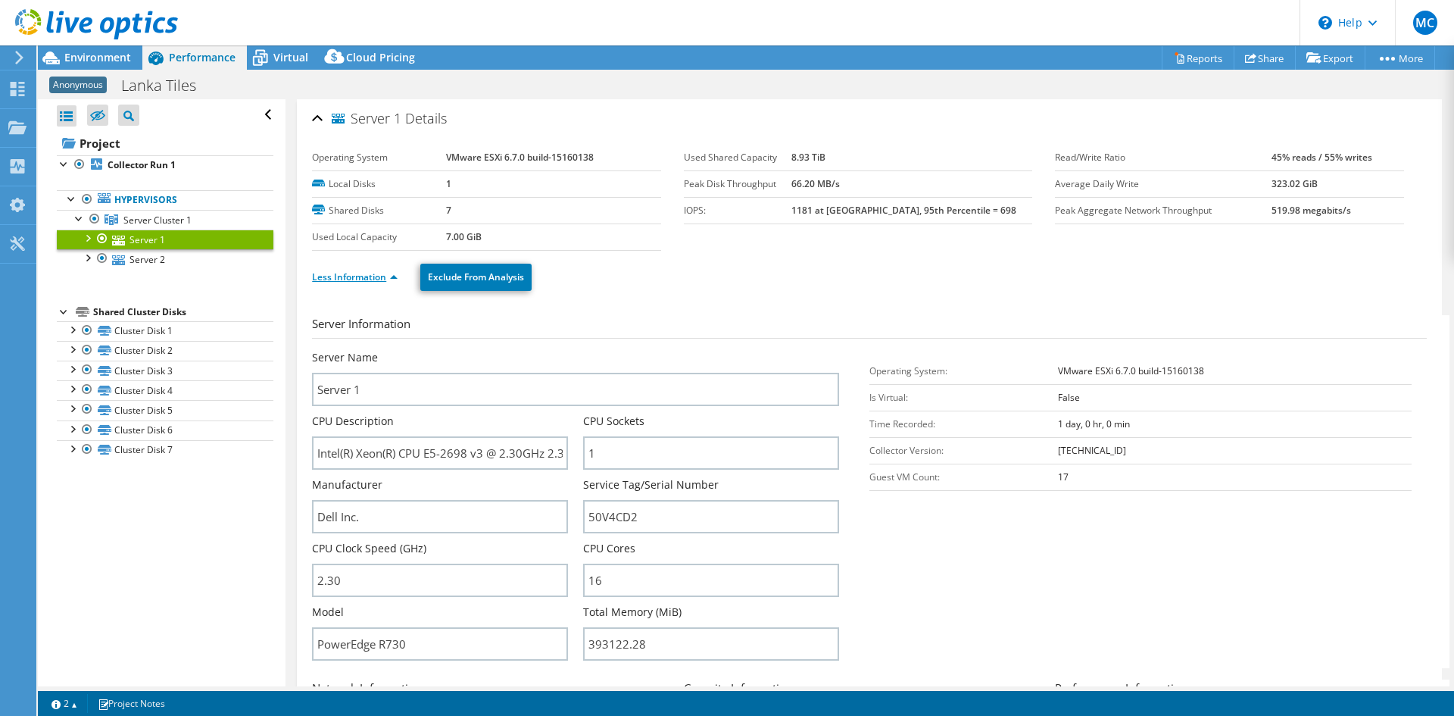
click at [376, 277] on link "Less Information" at bounding box center [355, 276] width 86 height 13
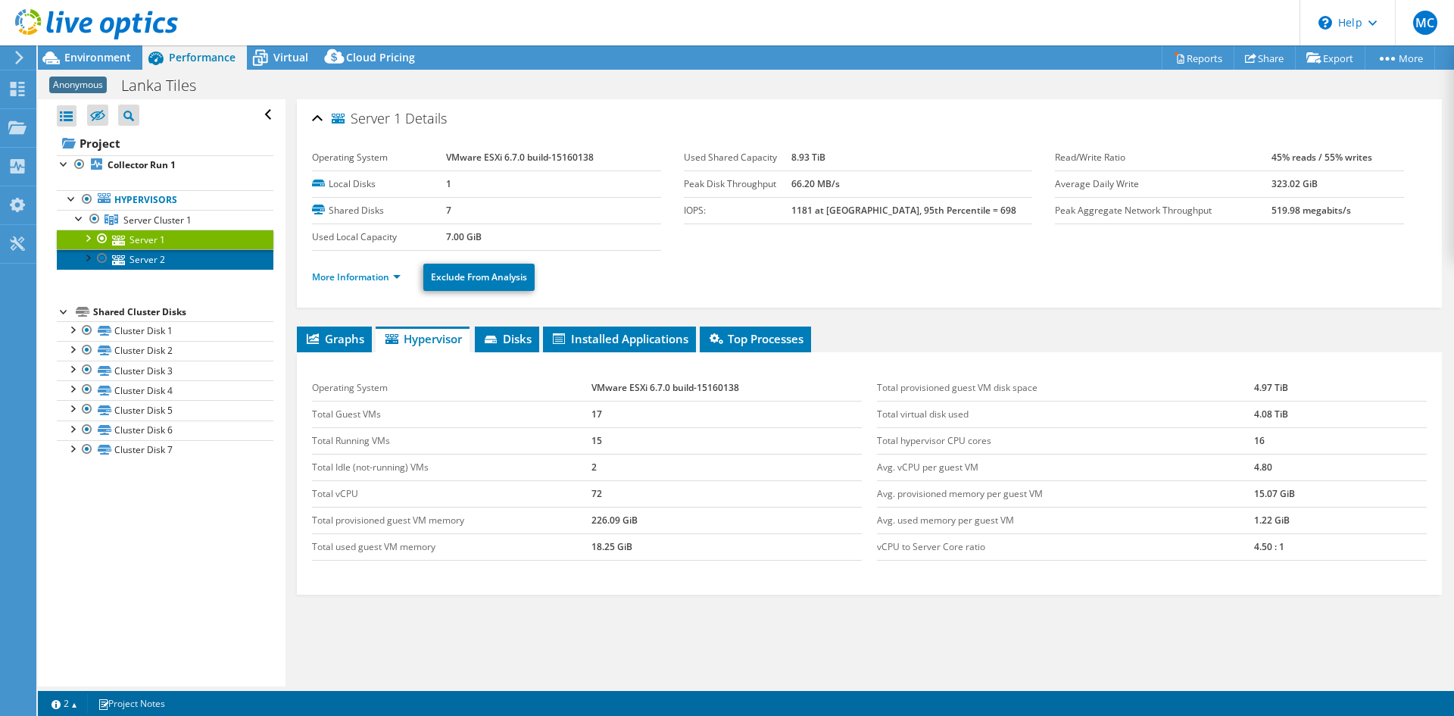
click at [126, 257] on link "Server 2" at bounding box center [165, 259] width 217 height 20
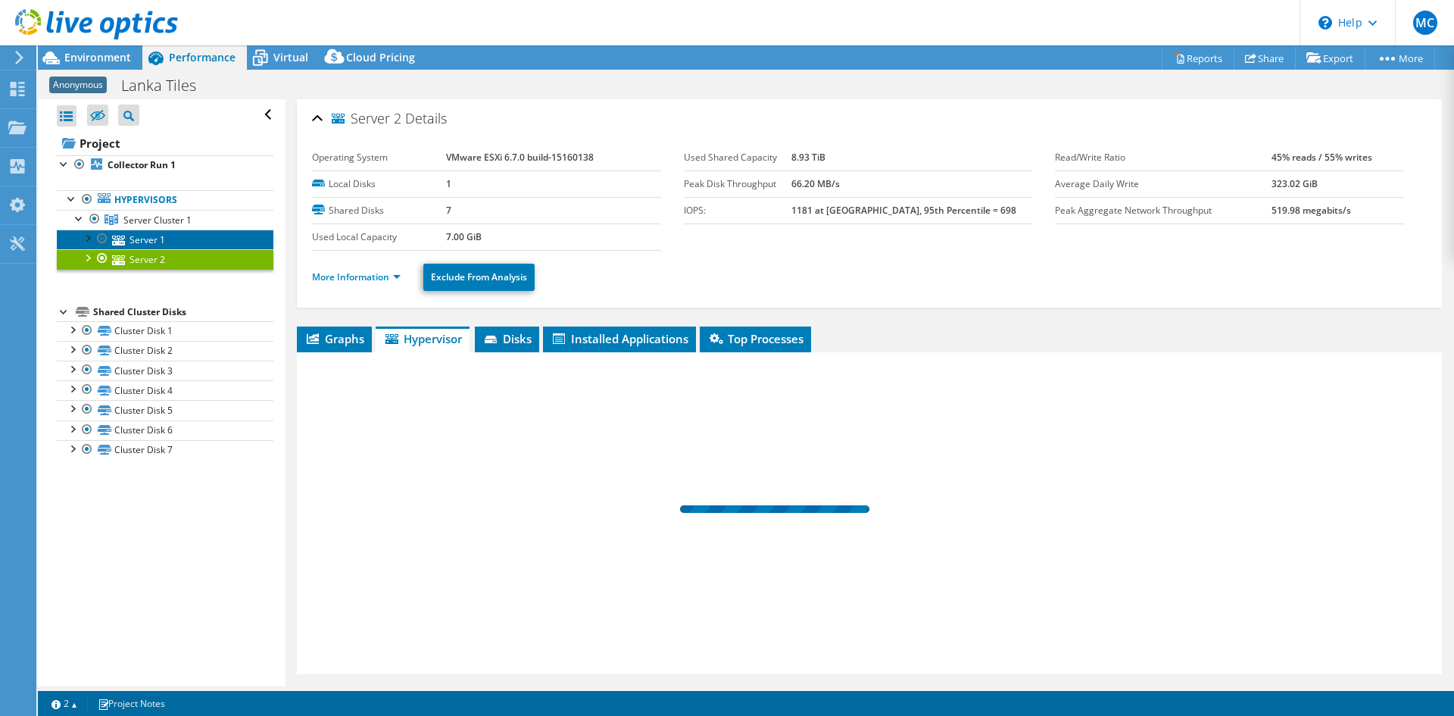
click at [138, 241] on link "Server 1" at bounding box center [165, 239] width 217 height 20
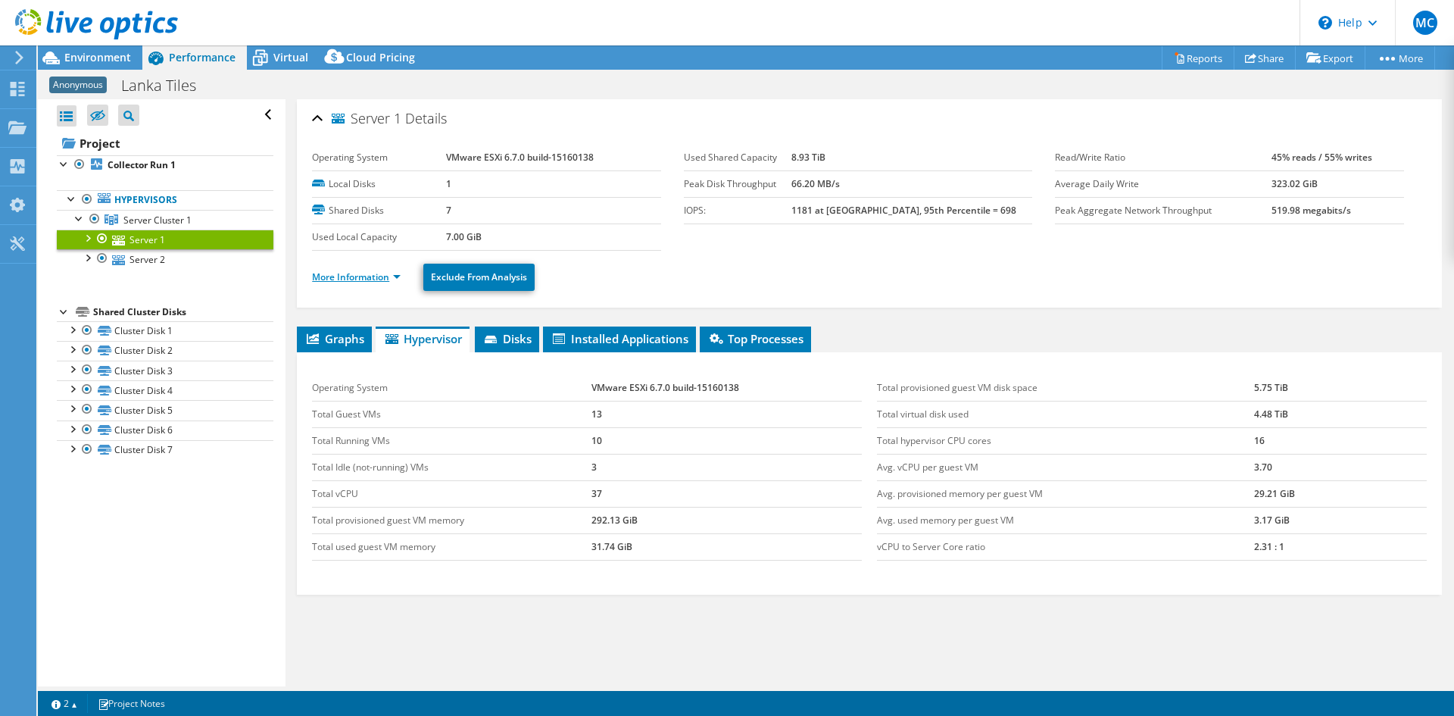
click at [374, 280] on link "More Information" at bounding box center [356, 276] width 89 height 13
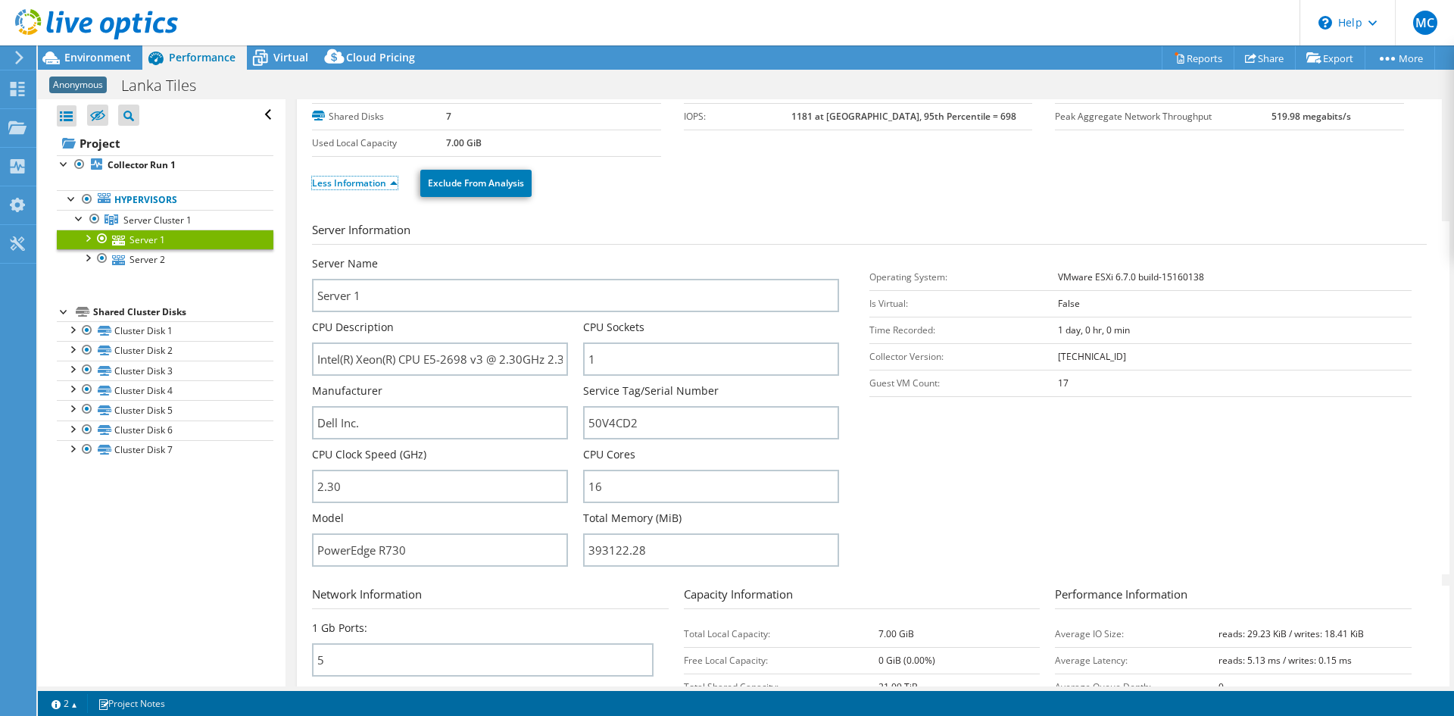
scroll to position [76, 0]
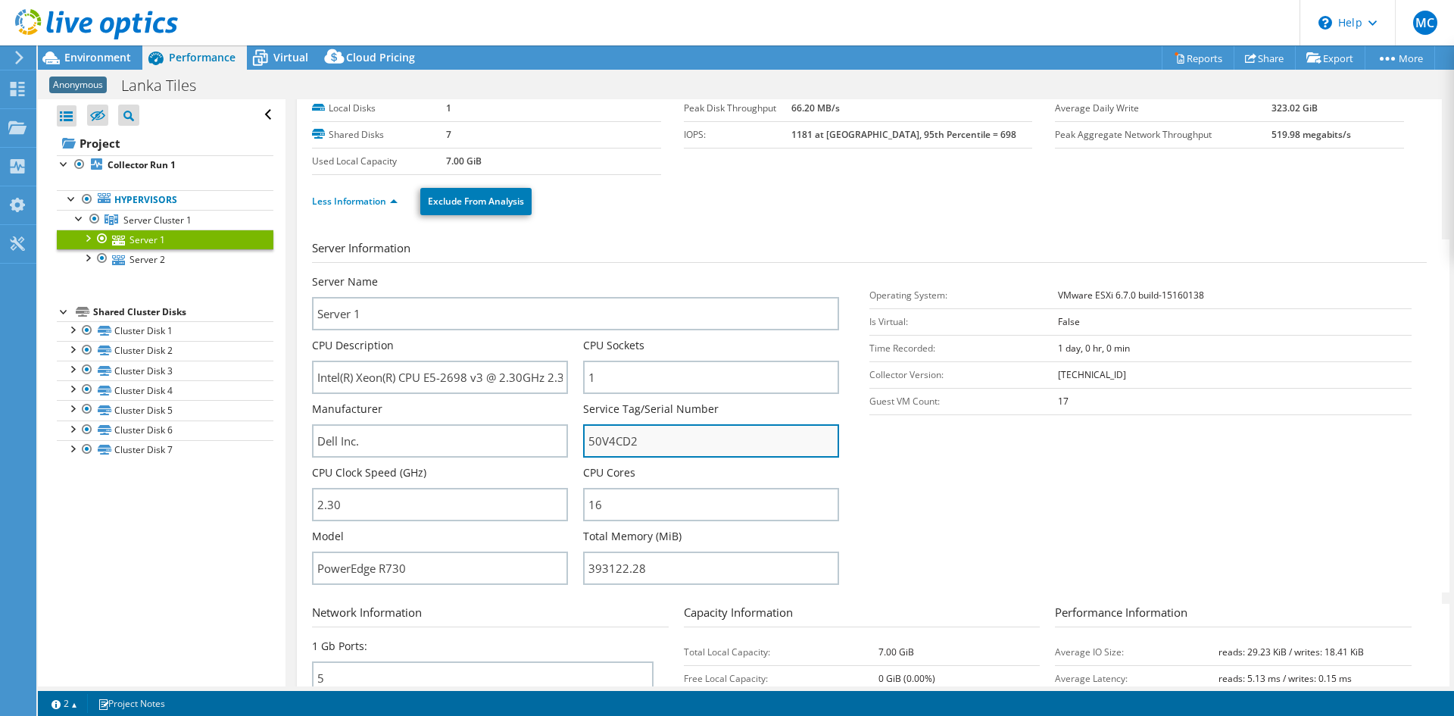
click at [610, 450] on input "50V4CD2" at bounding box center [711, 440] width 256 height 33
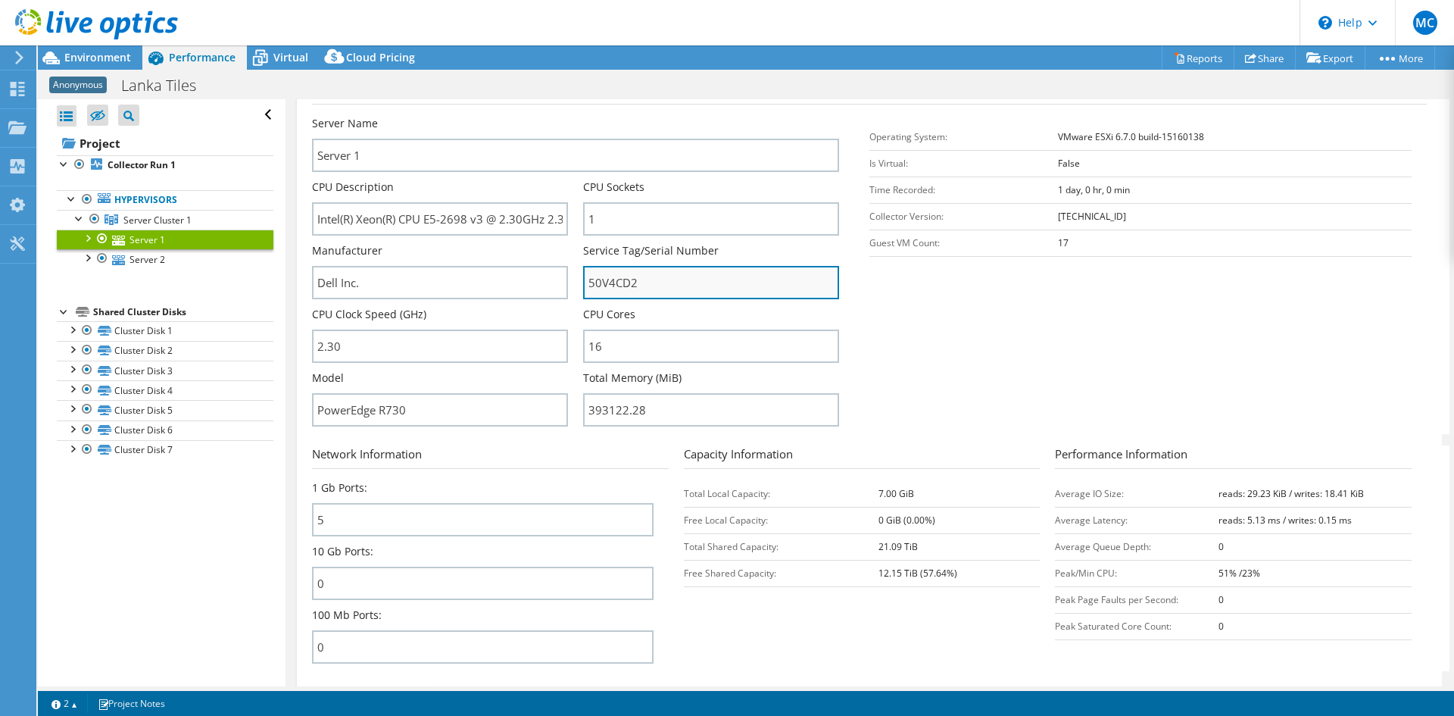
scroll to position [454, 0]
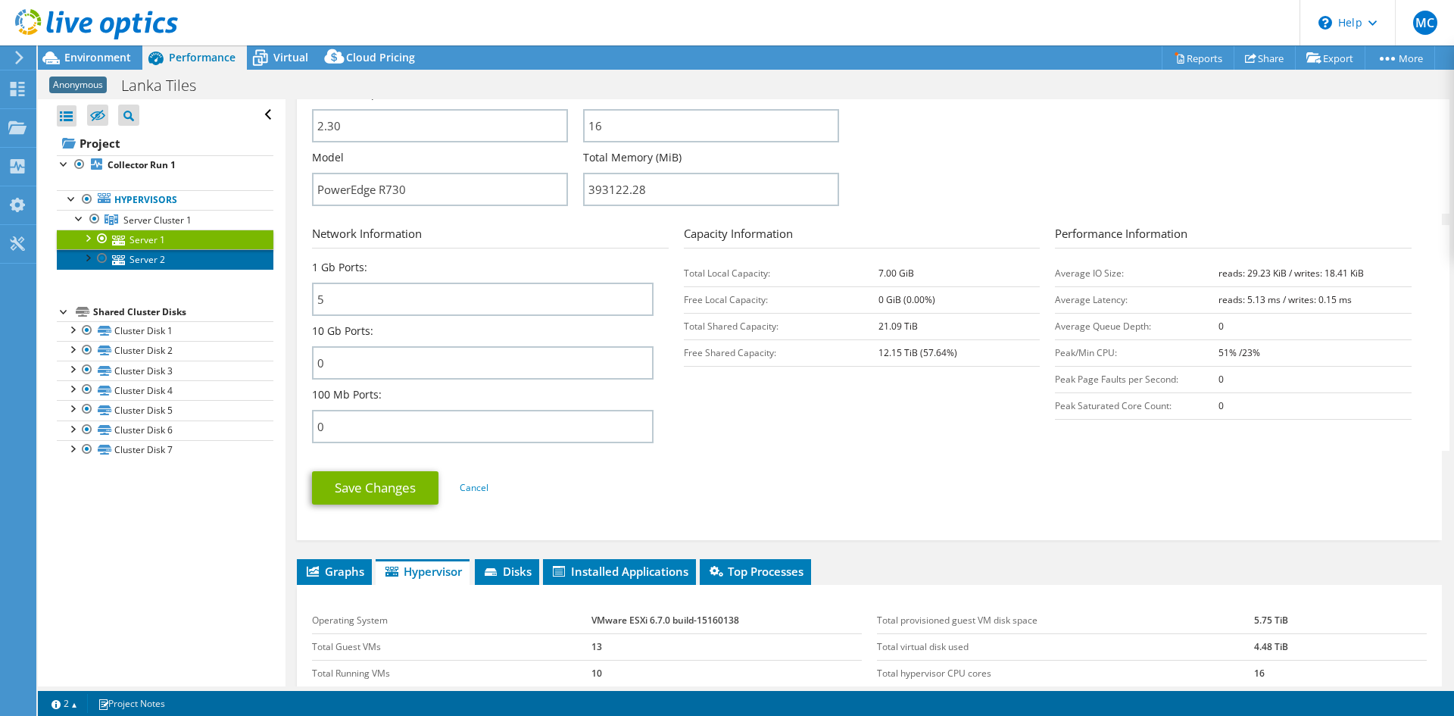
click at [148, 255] on link "Server 2" at bounding box center [165, 259] width 217 height 20
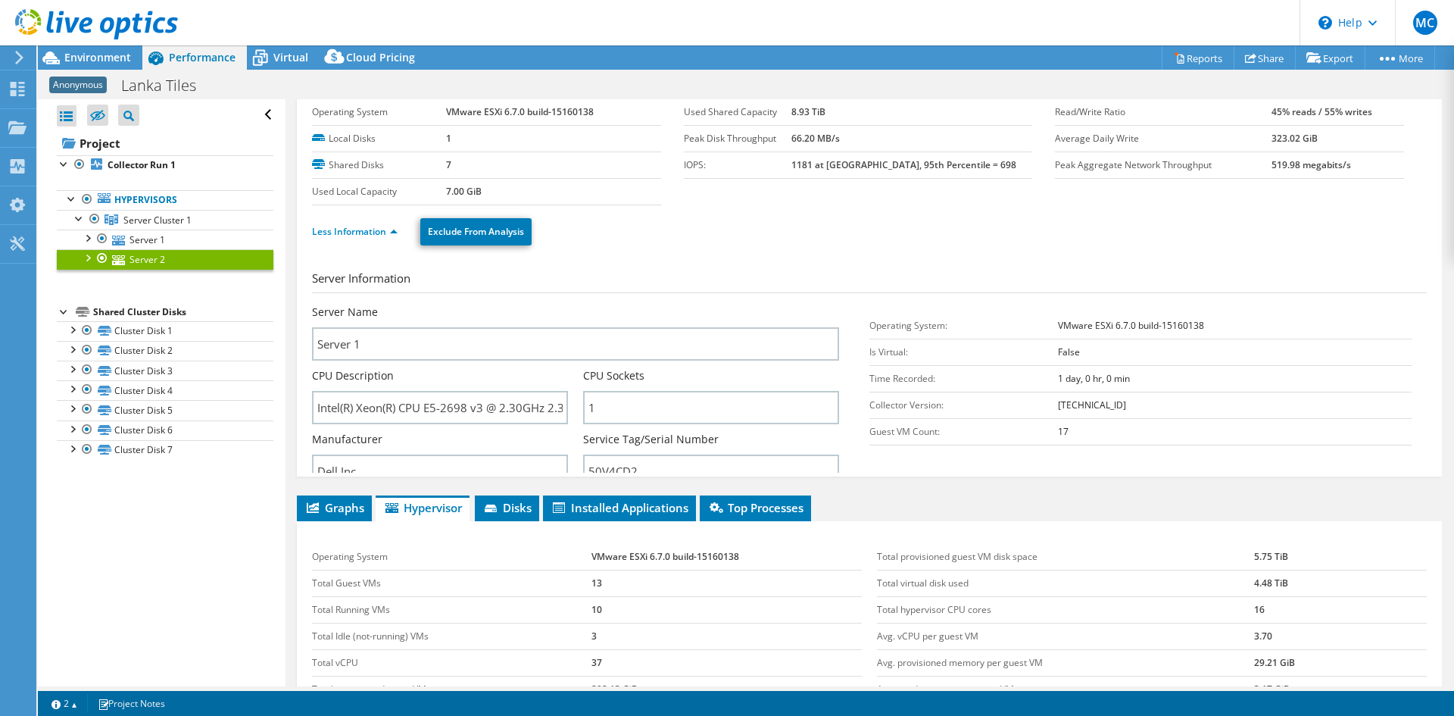
scroll to position [45, 0]
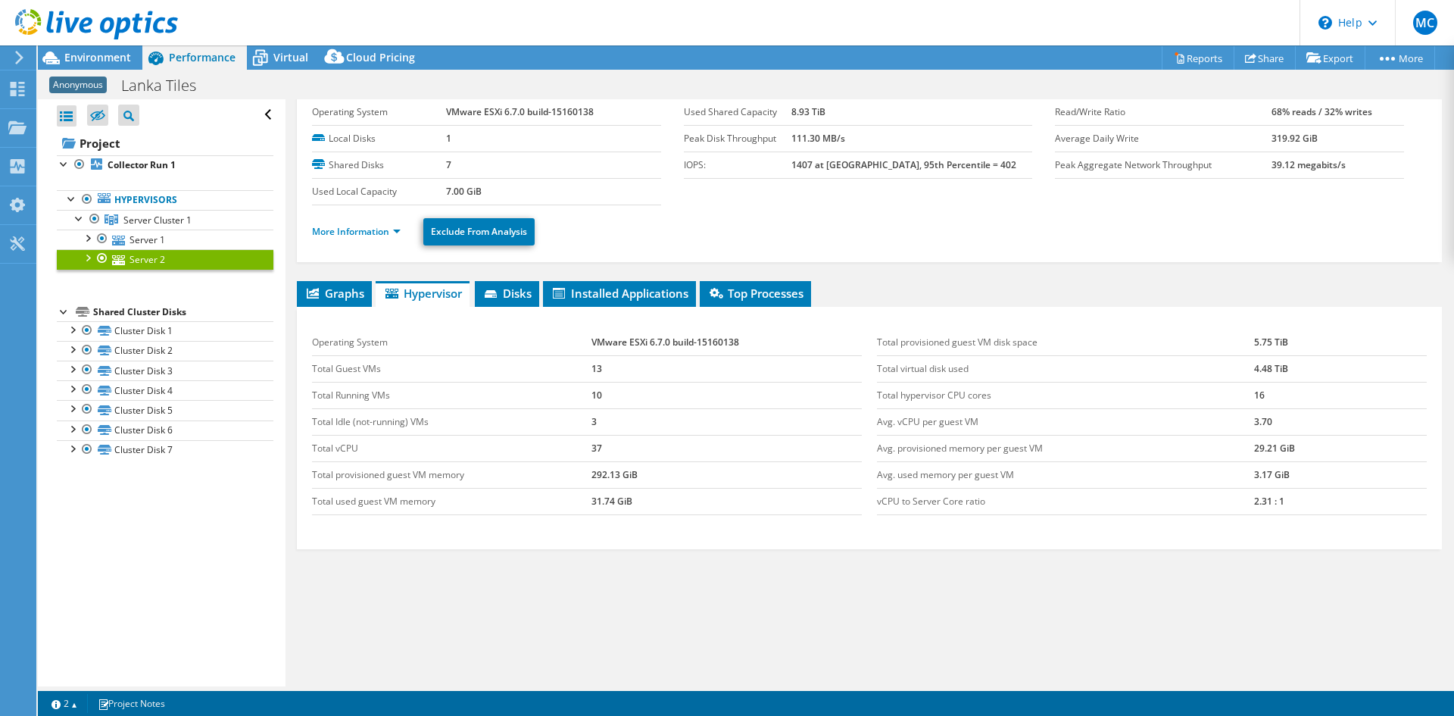
click at [332, 233] on link "More Information" at bounding box center [356, 231] width 89 height 13
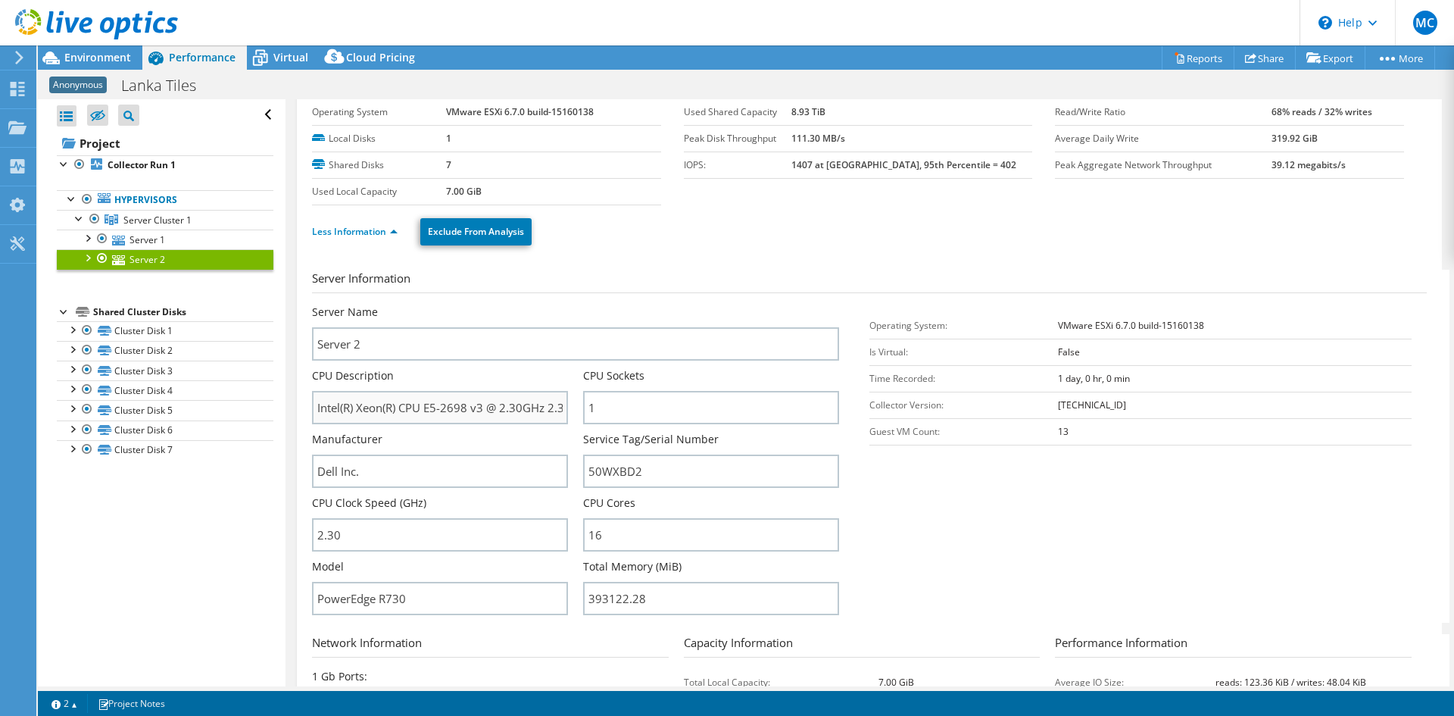
scroll to position [273, 0]
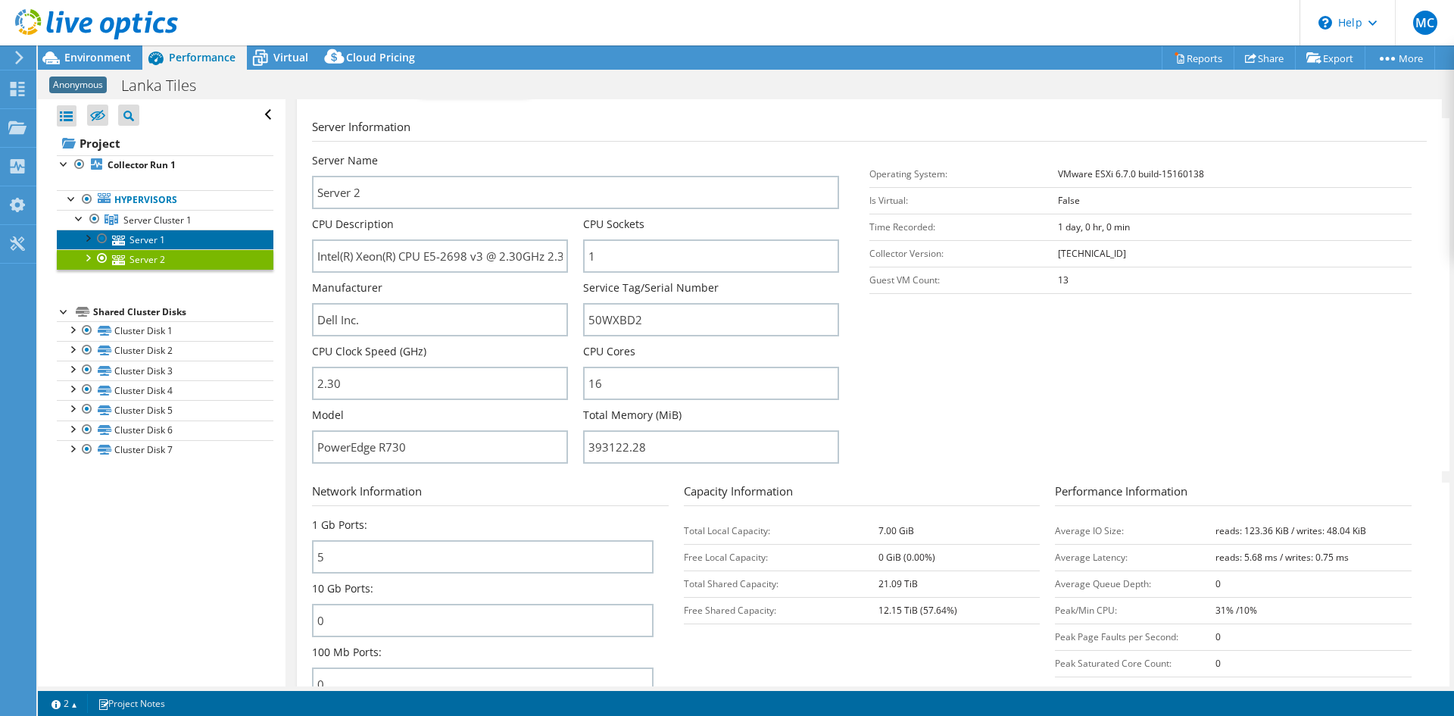
click at [147, 236] on link "Server 1" at bounding box center [165, 239] width 217 height 20
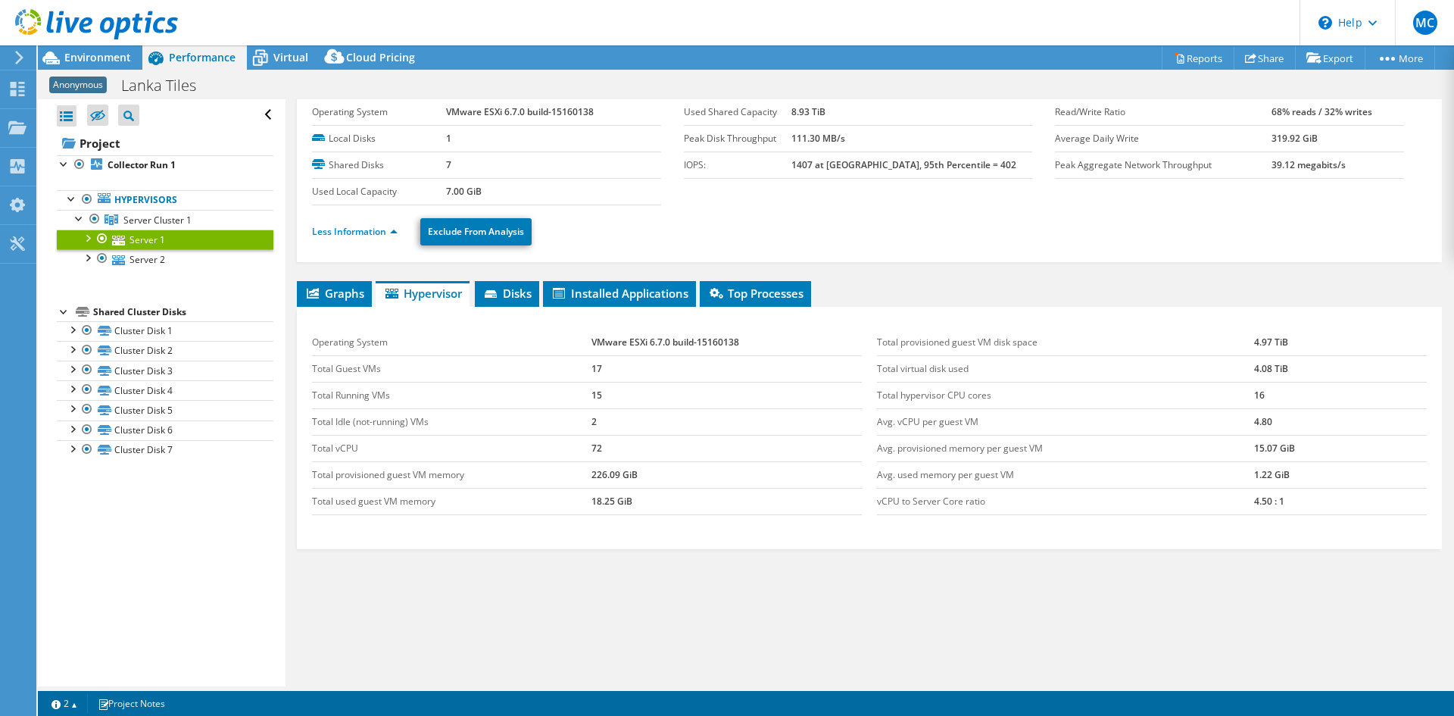
scroll to position [45, 0]
